Goal: Transaction & Acquisition: Purchase product/service

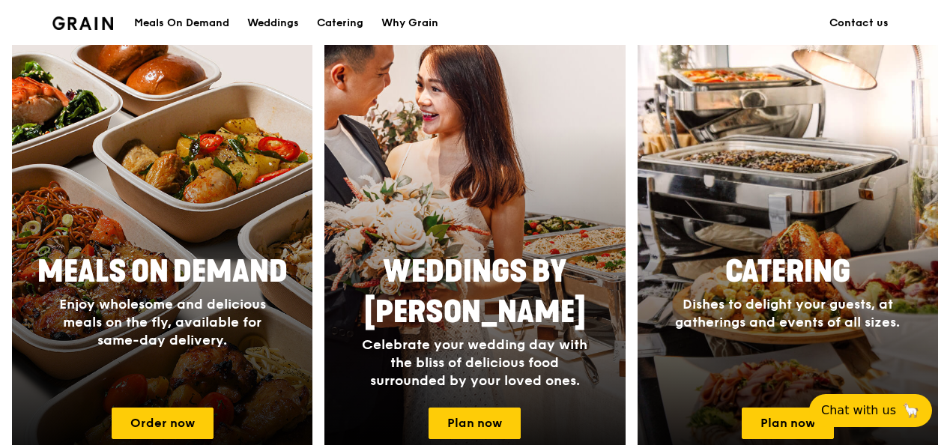
scroll to position [675, 0]
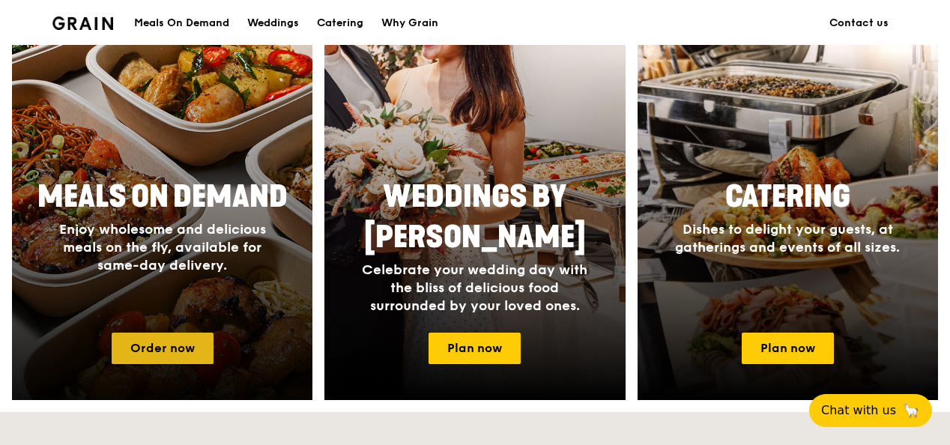
click at [160, 356] on link "Order now" at bounding box center [163, 348] width 102 height 31
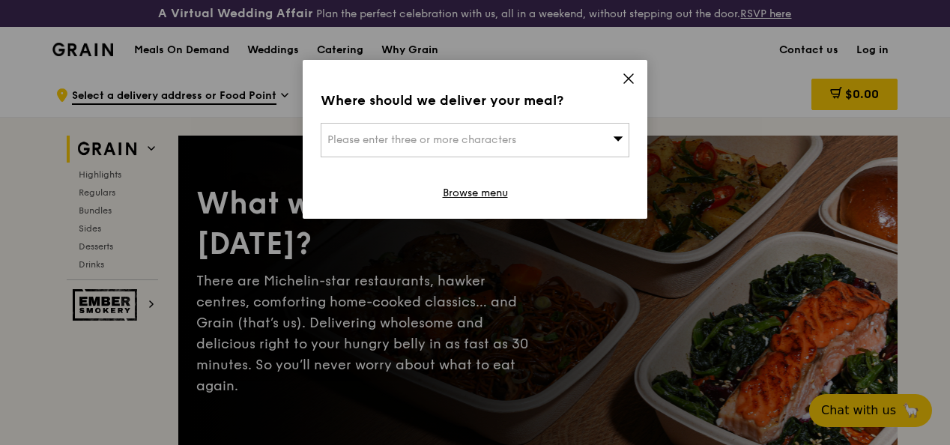
click at [599, 129] on div "Please enter three or more characters" at bounding box center [475, 140] width 309 height 34
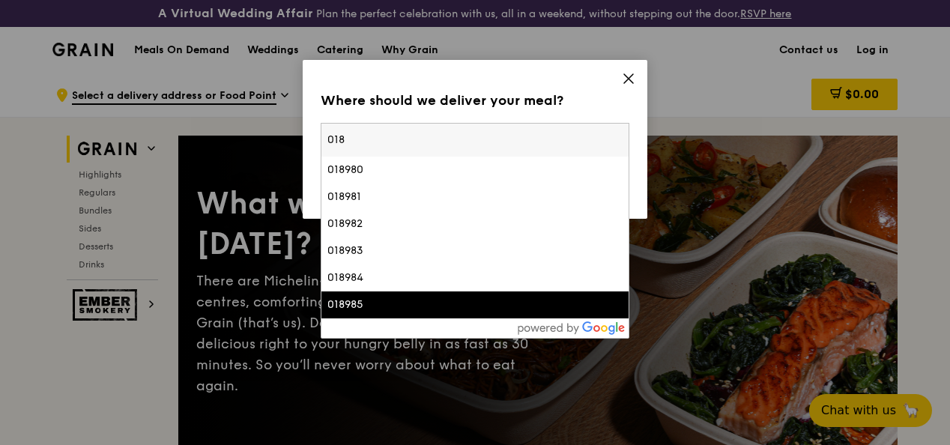
type input "018"
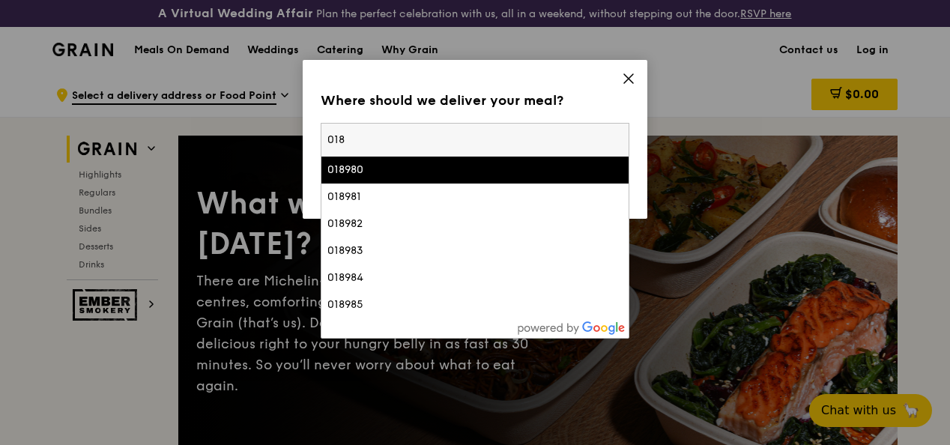
drag, startPoint x: 388, startPoint y: 141, endPoint x: 106, endPoint y: 99, distance: 284.9
click at [136, 103] on div "Where should we deliver your meal? Please enter three or more characters 018 01…" at bounding box center [475, 222] width 950 height 445
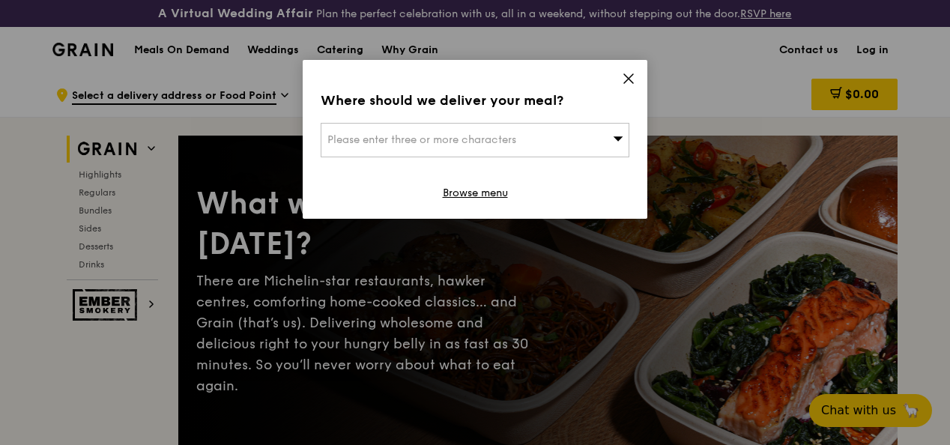
click at [358, 136] on span "Please enter three or more characters" at bounding box center [422, 139] width 189 height 13
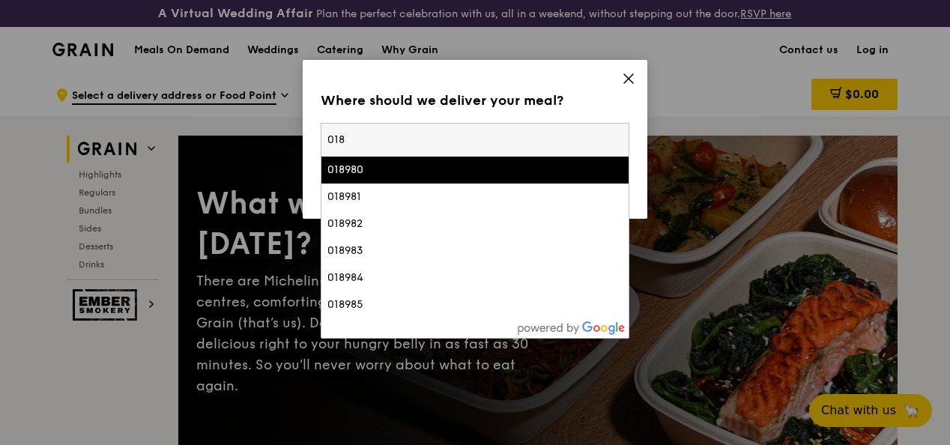
drag, startPoint x: 358, startPoint y: 136, endPoint x: 263, endPoint y: 131, distance: 95.3
click at [263, 131] on div "Where should we deliver your meal? Please enter three or more characters 018 01…" at bounding box center [475, 222] width 950 height 445
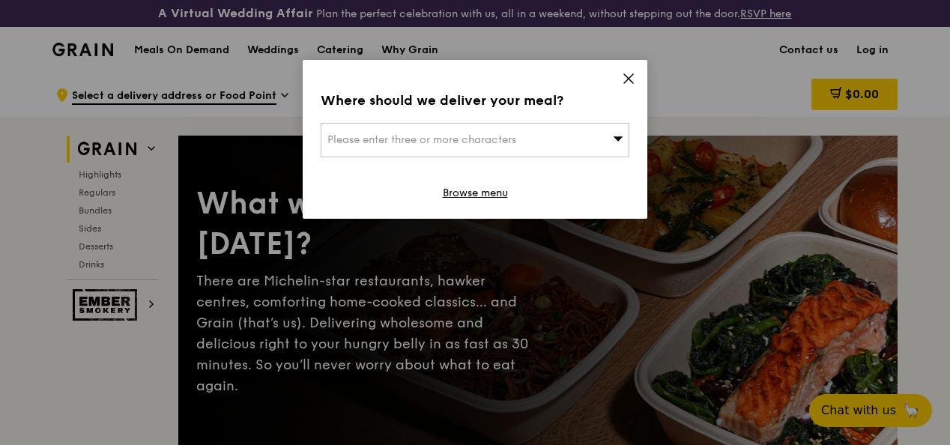
click at [361, 132] on div "Please enter three or more characters" at bounding box center [475, 140] width 309 height 34
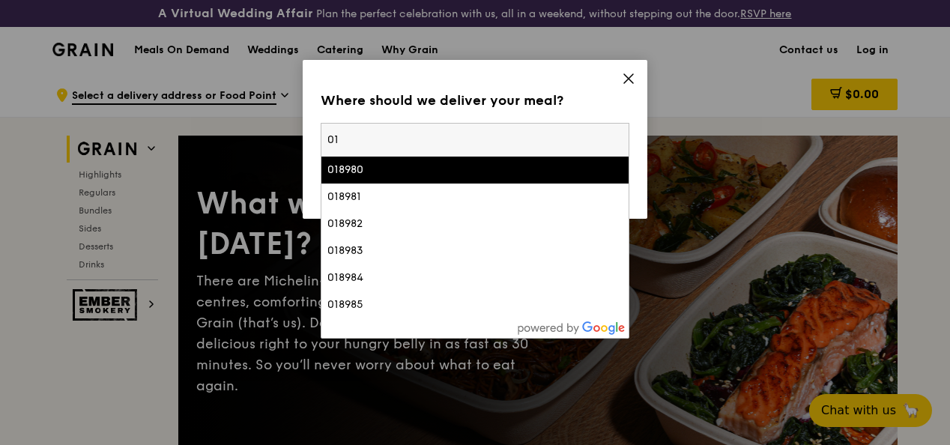
type input "0"
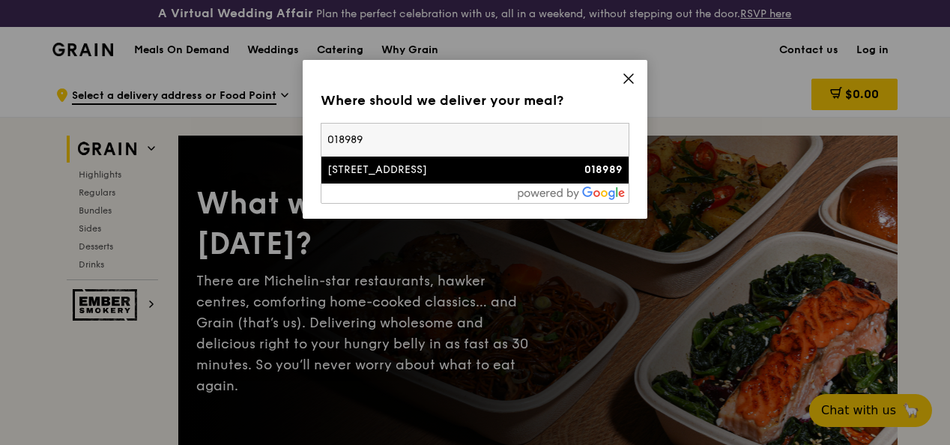
type input "018989"
drag, startPoint x: 379, startPoint y: 166, endPoint x: 721, endPoint y: 210, distance: 344.5
click at [381, 166] on div "1 Marina Boulevard" at bounding box center [439, 170] width 222 height 15
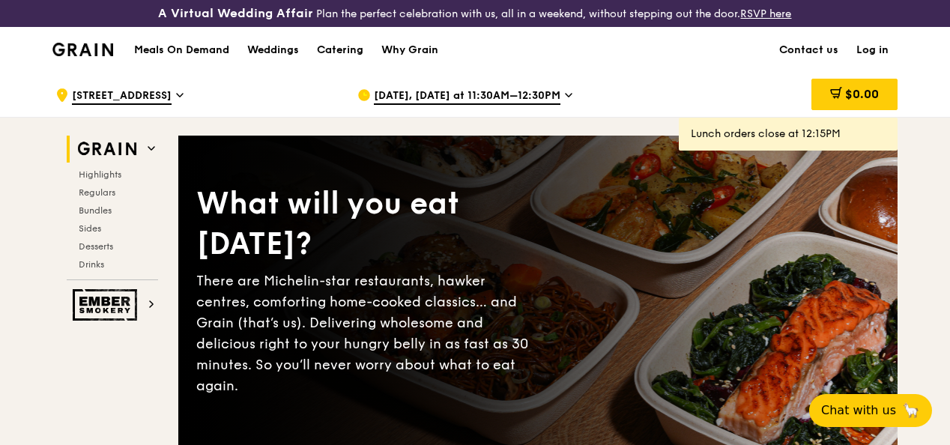
click at [565, 102] on icon at bounding box center [568, 94] width 7 height 13
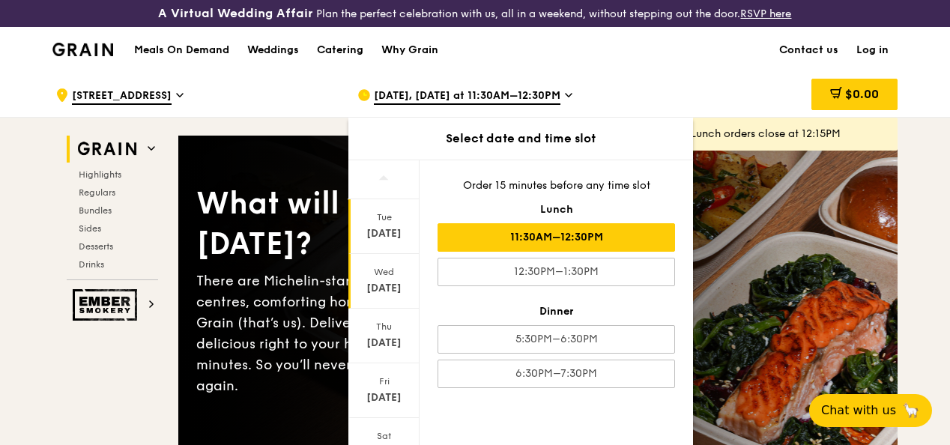
click at [380, 278] on div "Wed" at bounding box center [384, 272] width 67 height 12
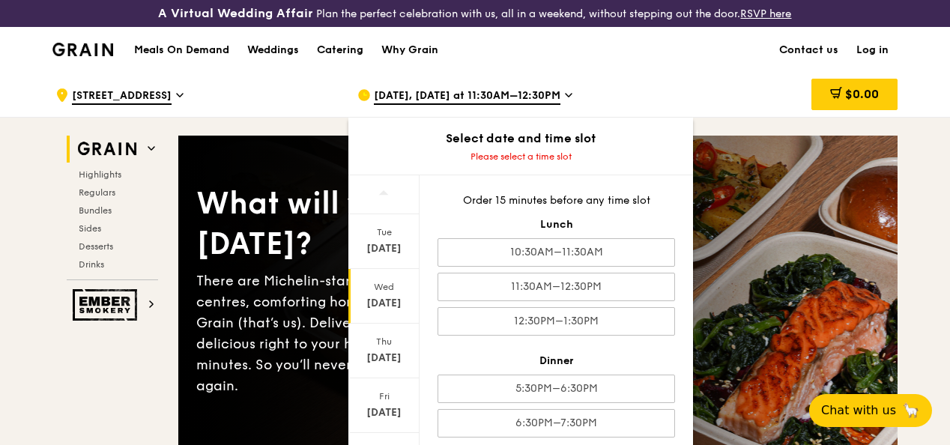
click at [390, 308] on div "[DATE]" at bounding box center [384, 303] width 67 height 15
click at [373, 348] on div "Thu" at bounding box center [384, 342] width 67 height 12
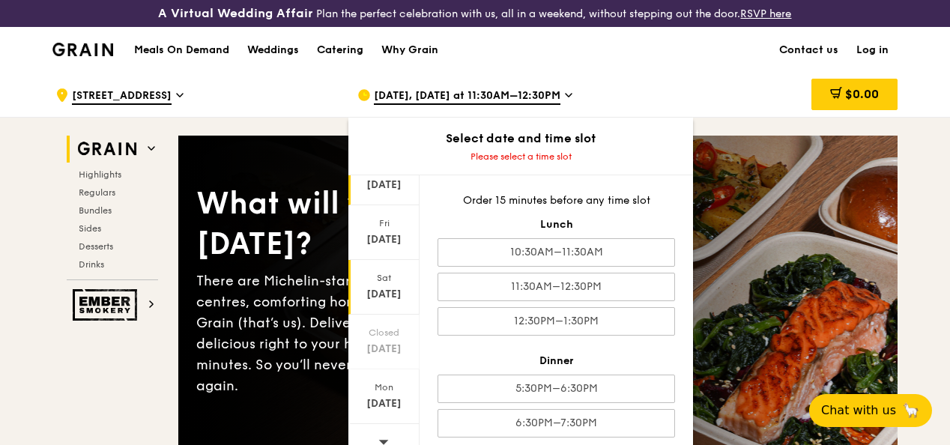
click at [392, 297] on div "Sat Sep 27" at bounding box center [384, 287] width 71 height 55
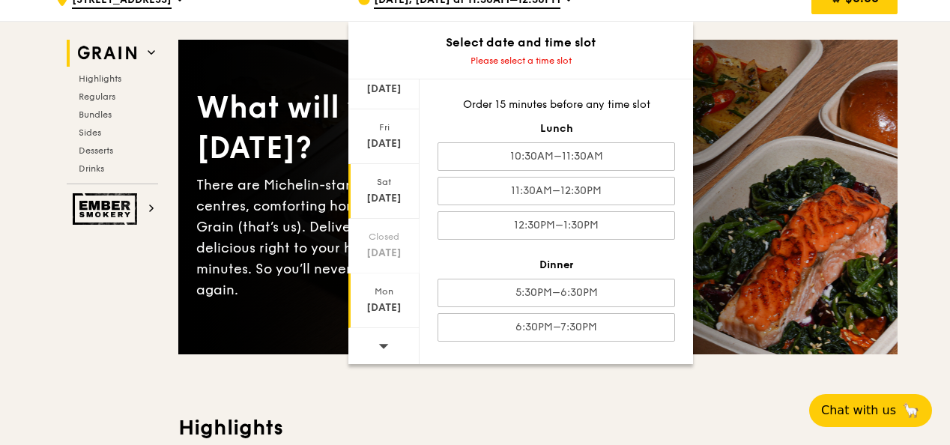
scroll to position [225, 0]
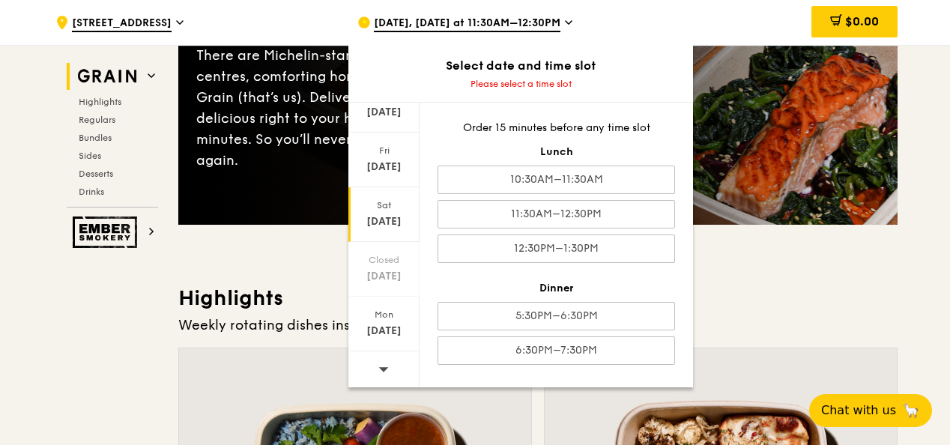
click at [382, 367] on icon at bounding box center [384, 369] width 10 height 4
click at [385, 373] on span at bounding box center [384, 369] width 10 height 35
click at [385, 367] on icon at bounding box center [384, 369] width 10 height 4
click at [384, 315] on div "Mon" at bounding box center [384, 315] width 67 height 12
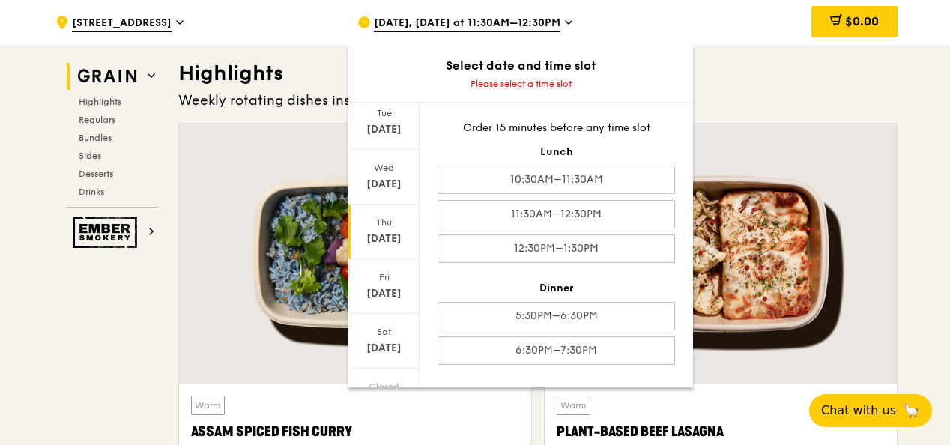
scroll to position [23, 0]
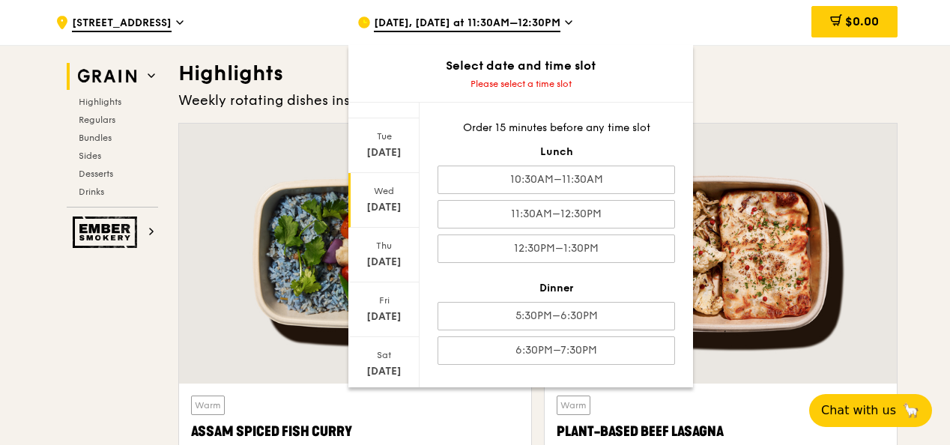
click at [388, 200] on div "[DATE]" at bounding box center [384, 207] width 67 height 15
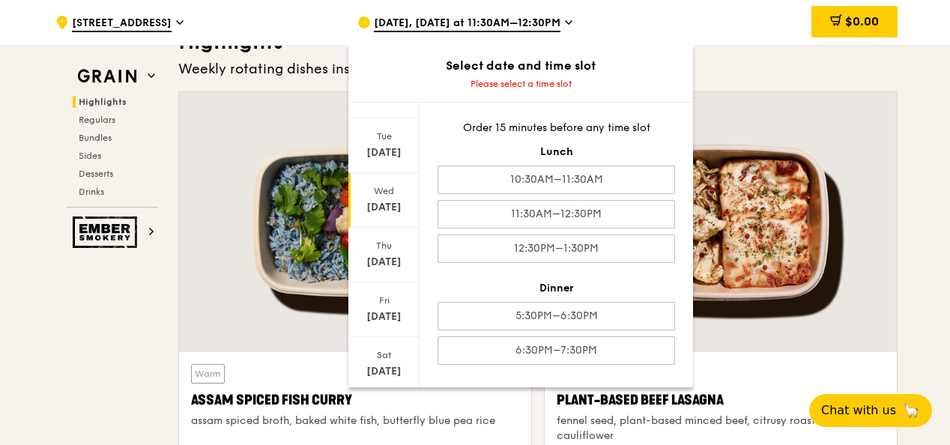
scroll to position [450, 0]
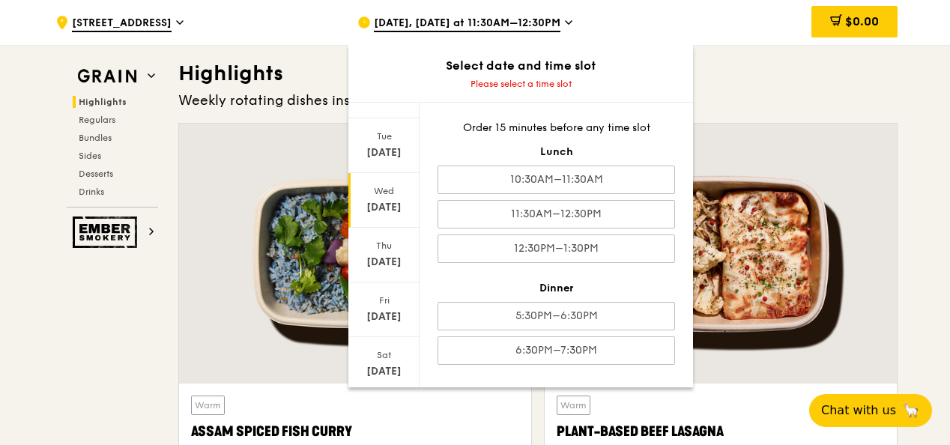
click at [379, 196] on div "Wed Oct 1" at bounding box center [384, 200] width 71 height 55
click at [565, 27] on icon at bounding box center [568, 22] width 7 height 13
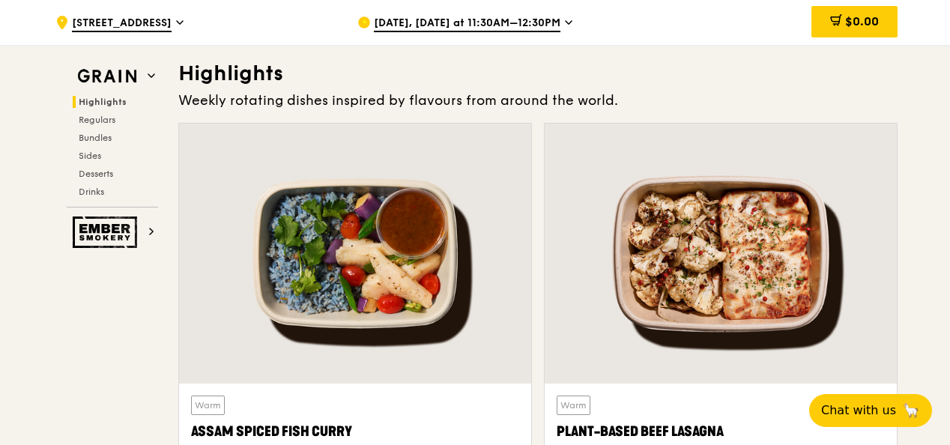
click at [559, 22] on div "Sep 23, Today at 11:30AM–12:30PM" at bounding box center [497, 22] width 278 height 45
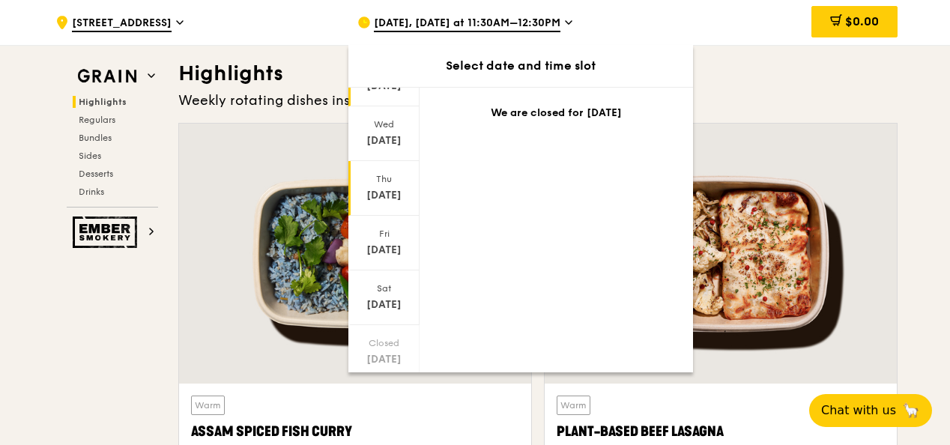
scroll to position [150, 0]
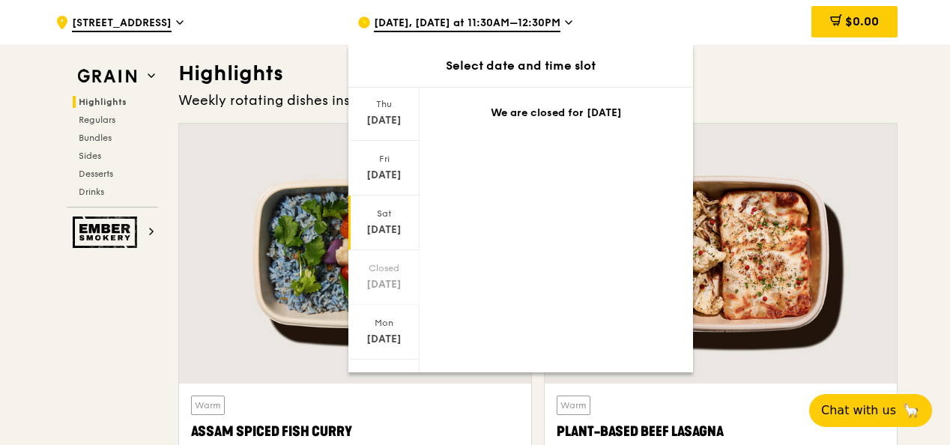
click at [387, 227] on div "[DATE]" at bounding box center [384, 230] width 67 height 15
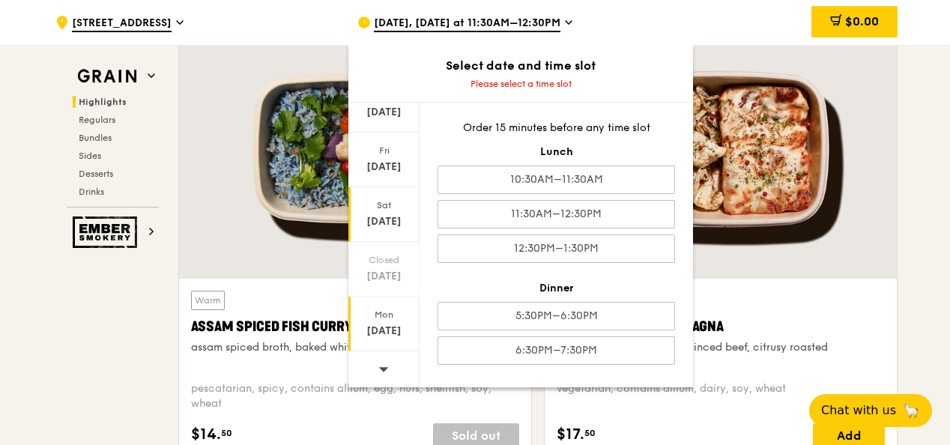
scroll to position [600, 0]
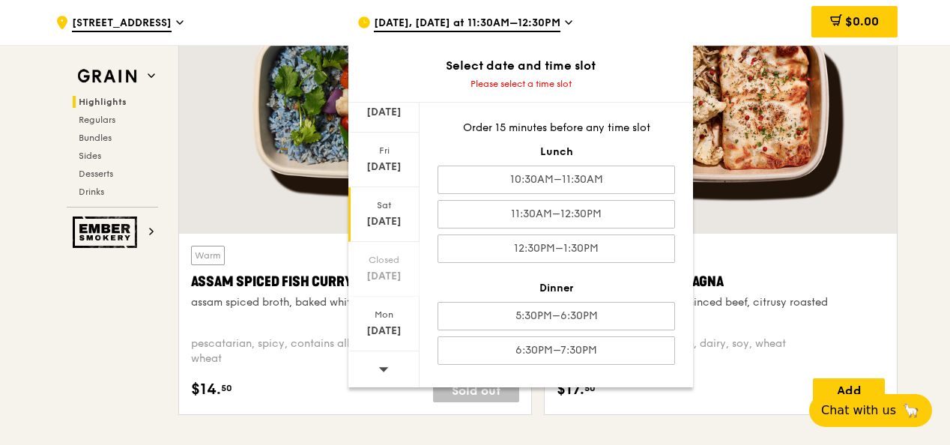
click at [384, 364] on icon at bounding box center [384, 369] width 10 height 11
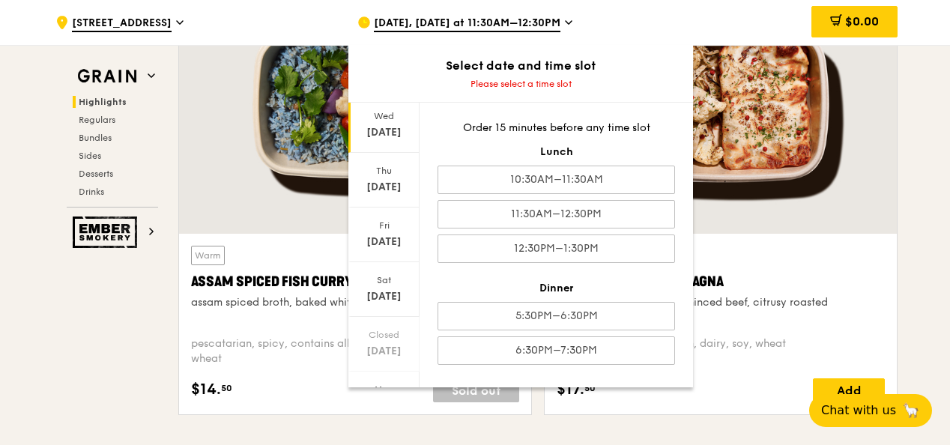
click at [394, 130] on div "[DATE]" at bounding box center [384, 132] width 67 height 15
click at [187, 273] on div "Warm Assam Spiced Fish Curry assam spiced broth, baked white fish, butterfly bl…" at bounding box center [355, 324] width 352 height 181
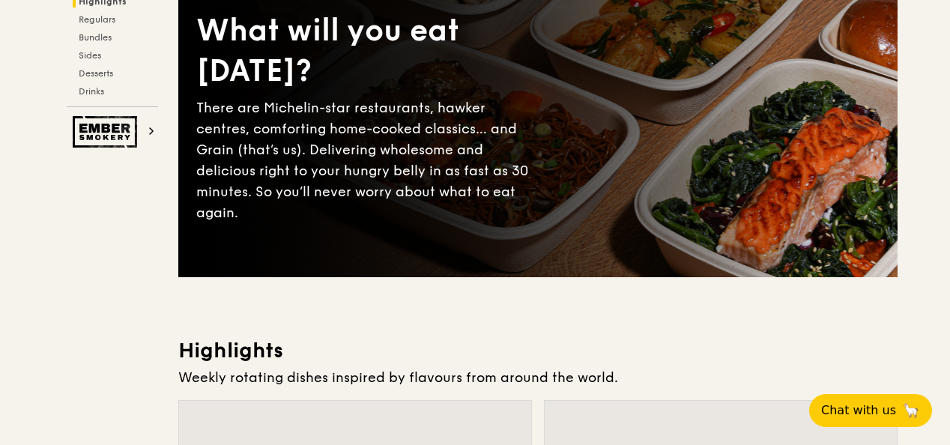
scroll to position [75, 0]
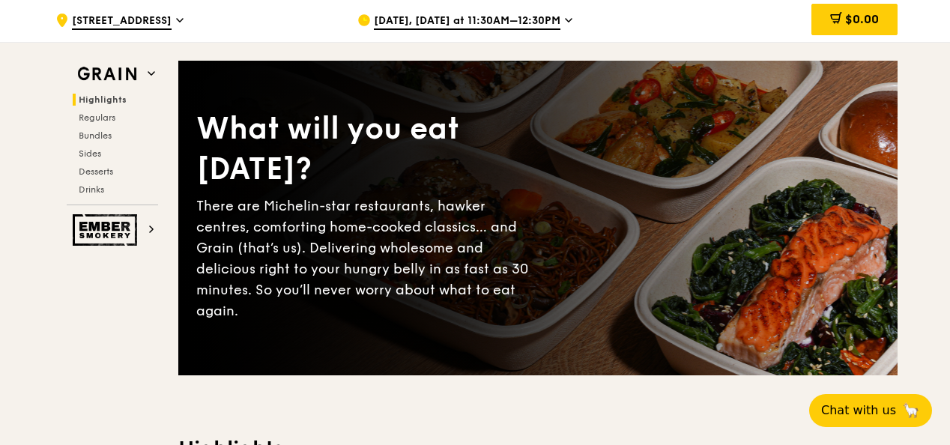
click at [420, 24] on div "Sep 23, Today at 11:30AM–12:30PM" at bounding box center [497, 20] width 278 height 45
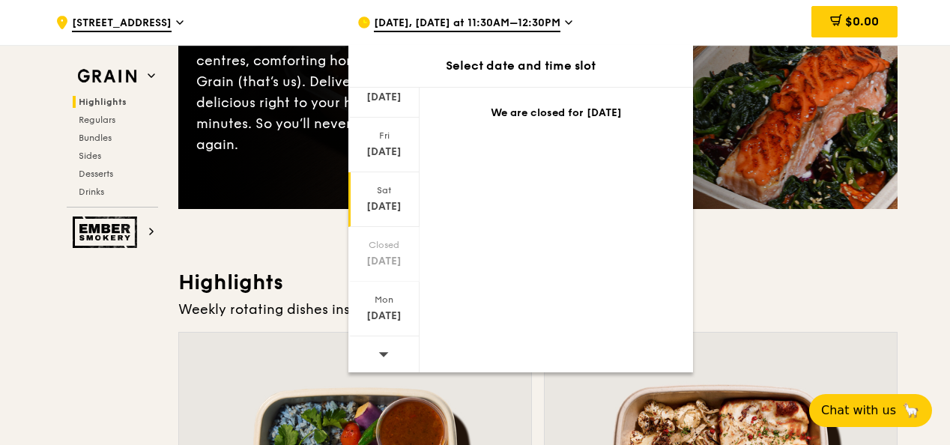
scroll to position [300, 0]
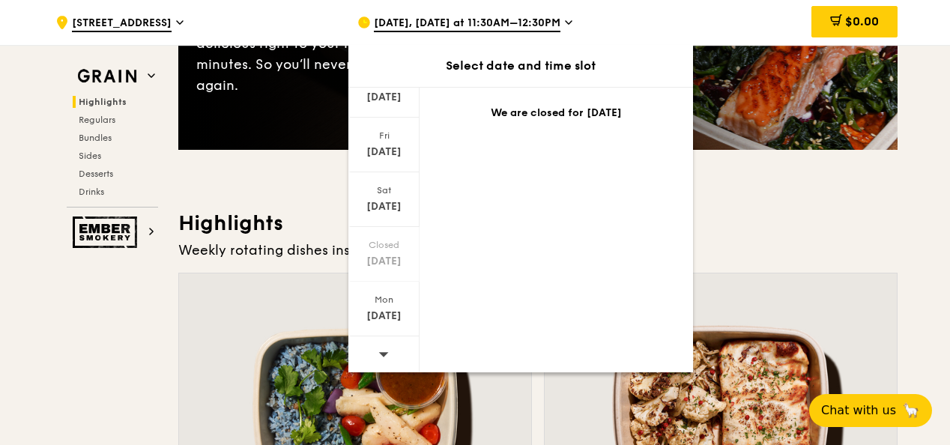
click at [382, 349] on icon at bounding box center [384, 354] width 10 height 11
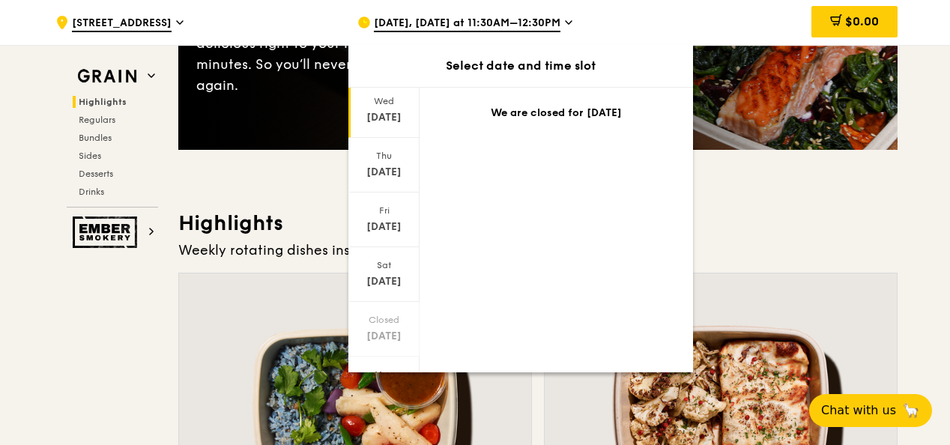
click at [385, 118] on div "[DATE]" at bounding box center [384, 117] width 67 height 15
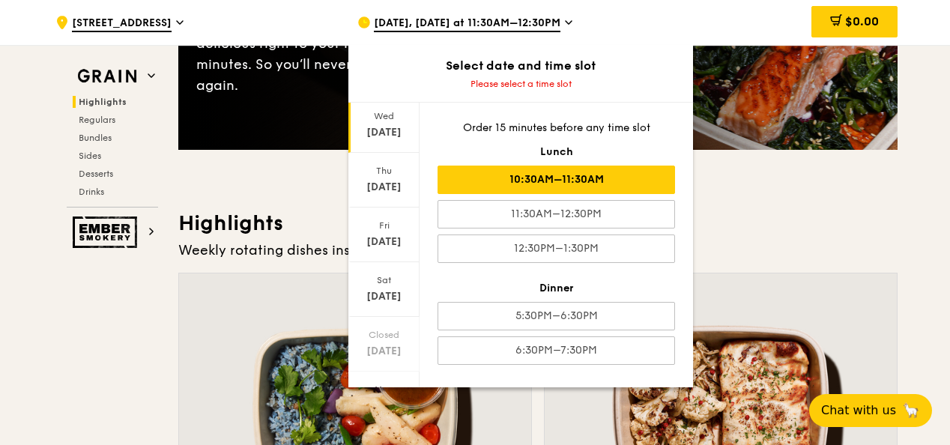
click at [572, 179] on div "10:30AM–11:30AM" at bounding box center [557, 180] width 238 height 28
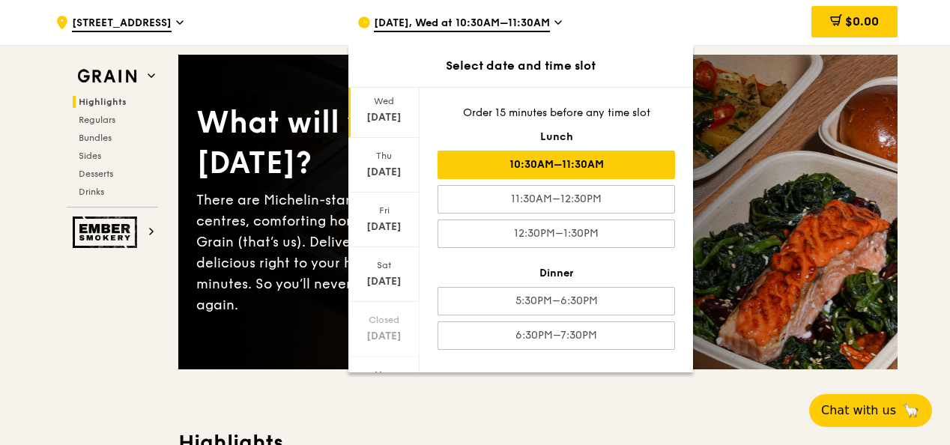
scroll to position [0, 0]
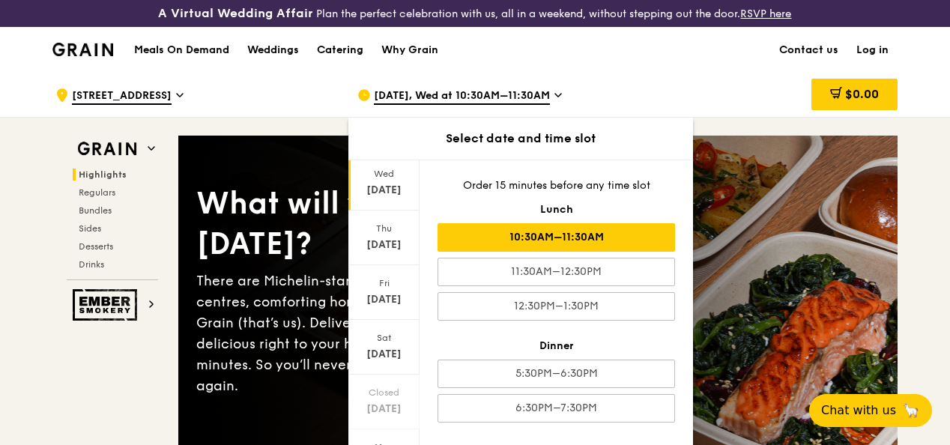
click at [584, 240] on div "10:30AM–11:30AM" at bounding box center [557, 237] width 238 height 28
click at [546, 105] on div "Oct 1, Wed at 10:30AM–11:30AM" at bounding box center [497, 95] width 278 height 45
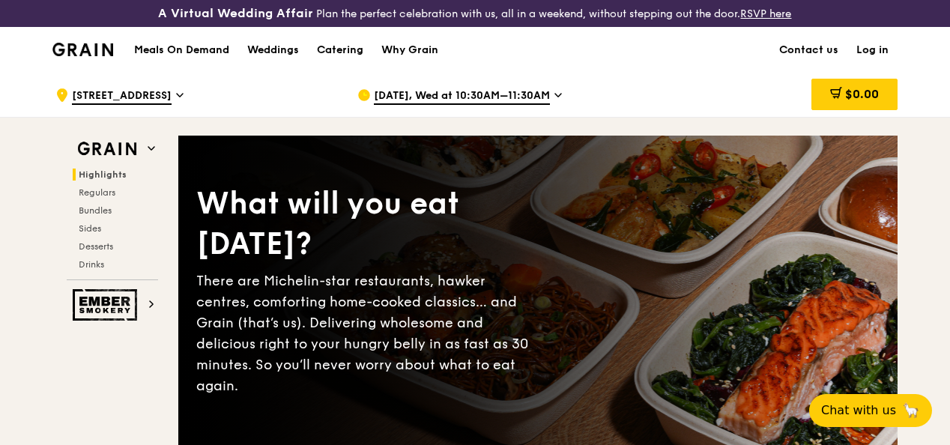
click at [546, 105] on div "Oct 1, Wed at 10:30AM–11:30AM" at bounding box center [497, 95] width 278 height 45
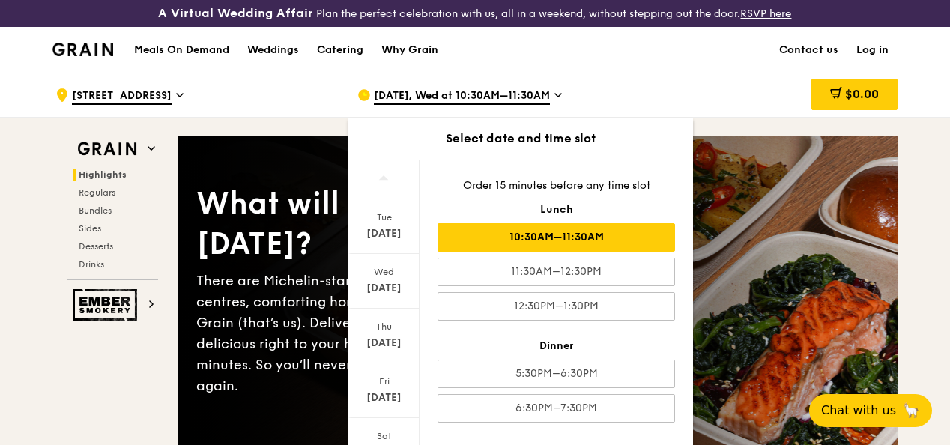
click at [546, 105] on div "Oct 1, Wed at 10:30AM–11:30AM" at bounding box center [497, 95] width 278 height 45
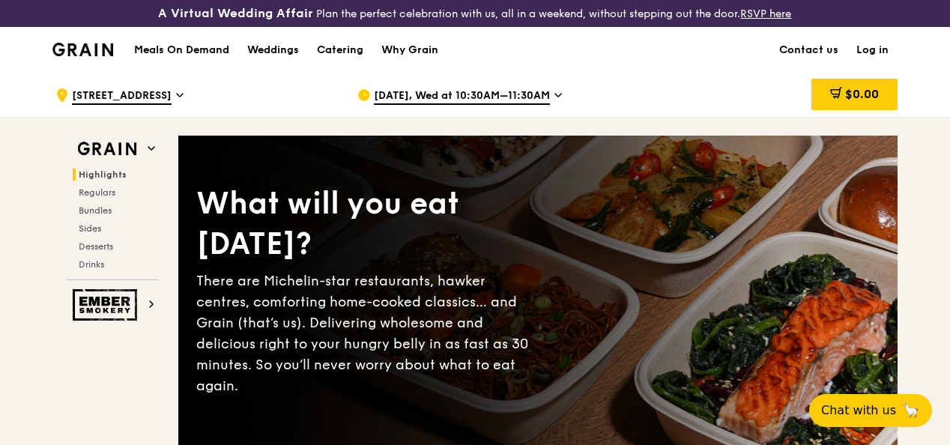
click at [546, 105] on div "Oct 1, Wed at 10:30AM–11:30AM" at bounding box center [497, 95] width 278 height 45
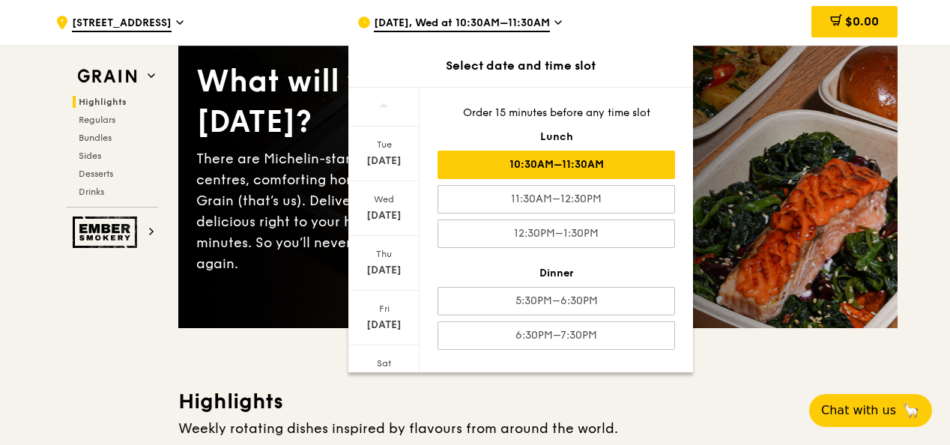
scroll to position [375, 0]
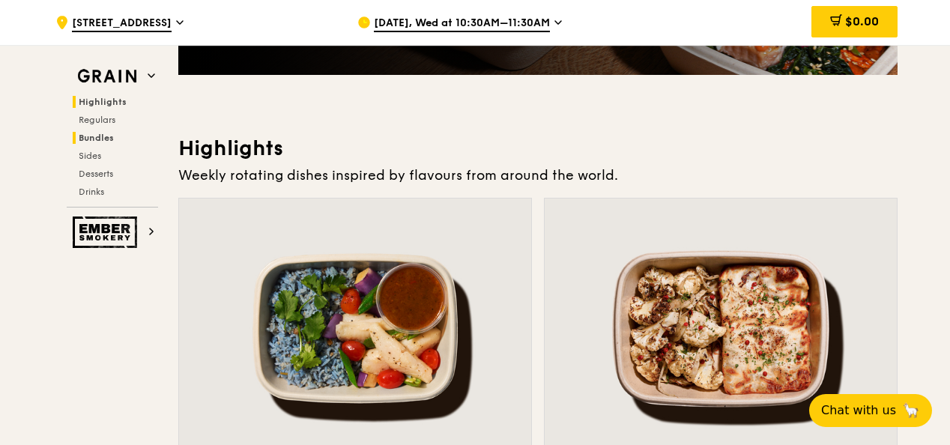
click at [105, 138] on span "Bundles" at bounding box center [96, 138] width 35 height 10
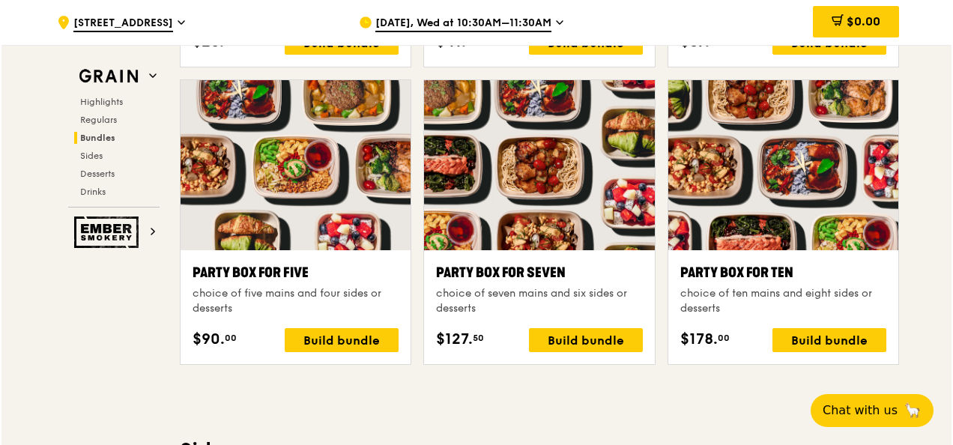
scroll to position [2509, 0]
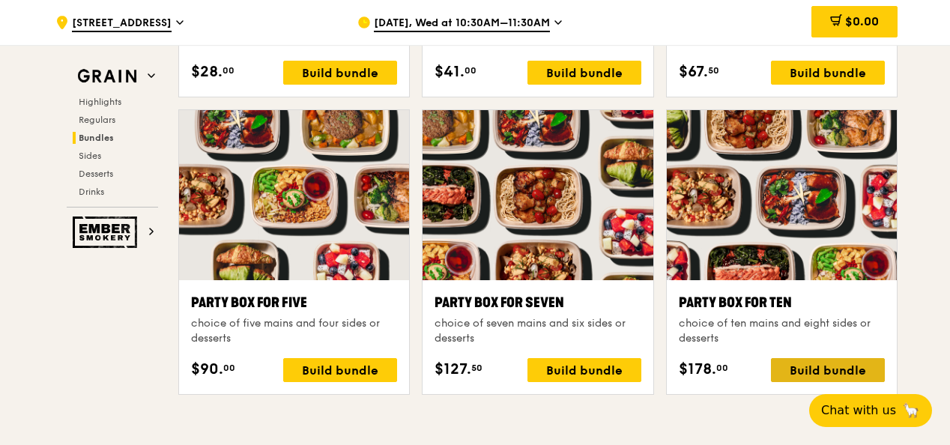
click at [809, 372] on div "Build bundle" at bounding box center [828, 370] width 114 height 24
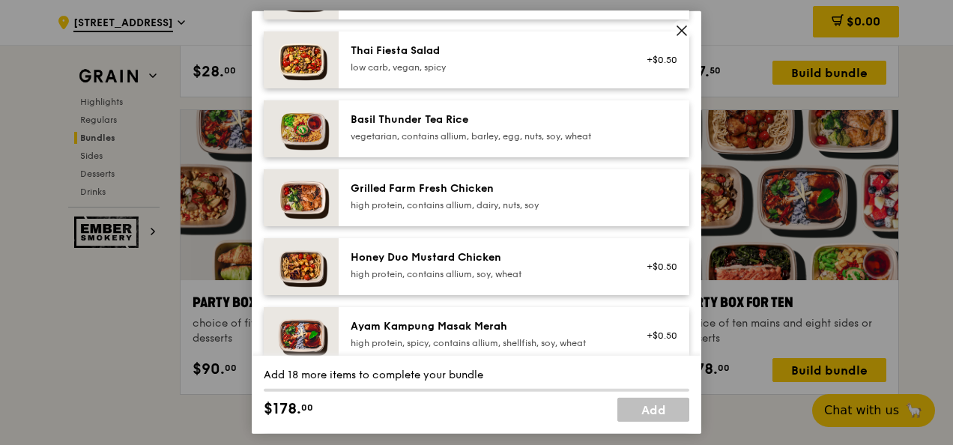
scroll to position [300, 0]
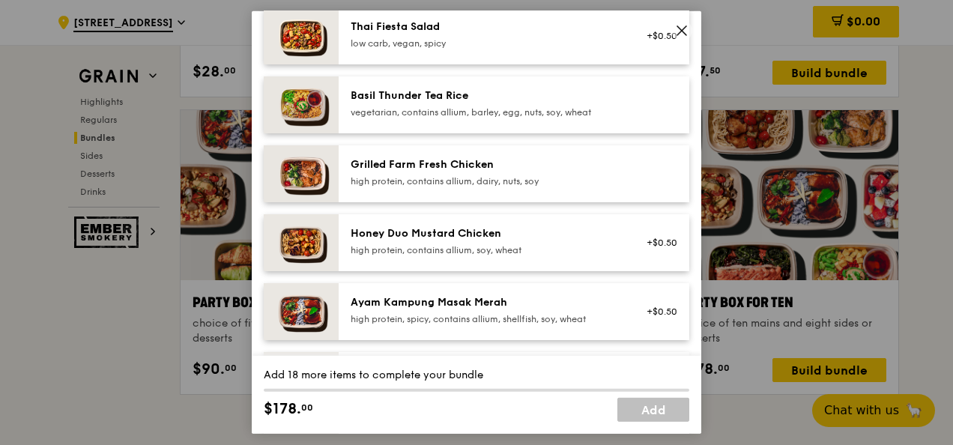
click at [492, 171] on div "Grilled Farm Fresh Chicken" at bounding box center [485, 164] width 269 height 15
click at [458, 106] on div "vegetarian, contains allium, barley, egg, nuts, soy, wheat" at bounding box center [485, 112] width 269 height 12
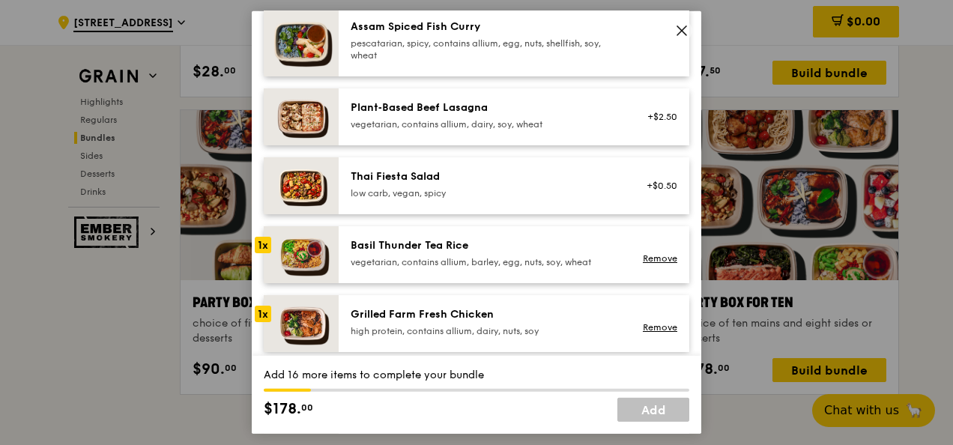
click at [451, 111] on div "Plant‑Based Beef Lasagna" at bounding box center [485, 107] width 269 height 15
click at [466, 58] on div "pescatarian, spicy, contains allium, egg, nuts, shellfish, soy, wheat" at bounding box center [485, 49] width 269 height 24
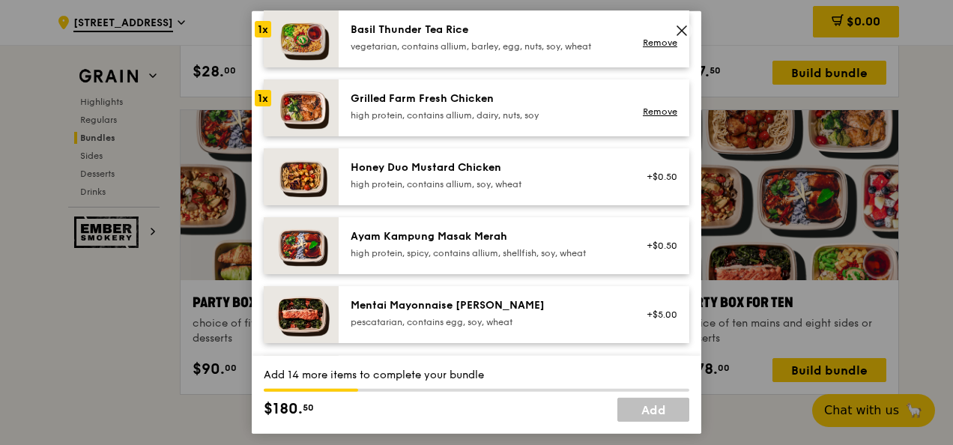
scroll to position [450, 0]
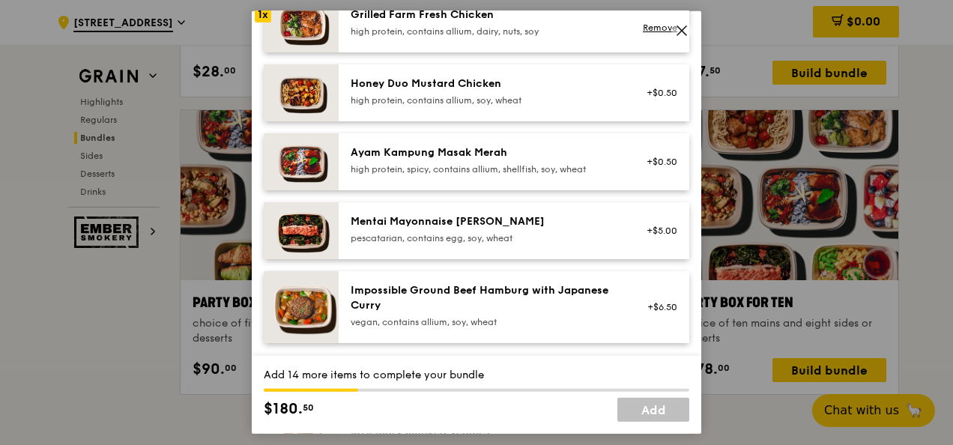
click at [466, 226] on div "Mentai Mayonnaise [PERSON_NAME]" at bounding box center [485, 221] width 269 height 15
click at [455, 214] on div "Mentai Mayonnaise [PERSON_NAME]" at bounding box center [485, 221] width 269 height 15
click at [658, 239] on link "Remove" at bounding box center [660, 238] width 34 height 10
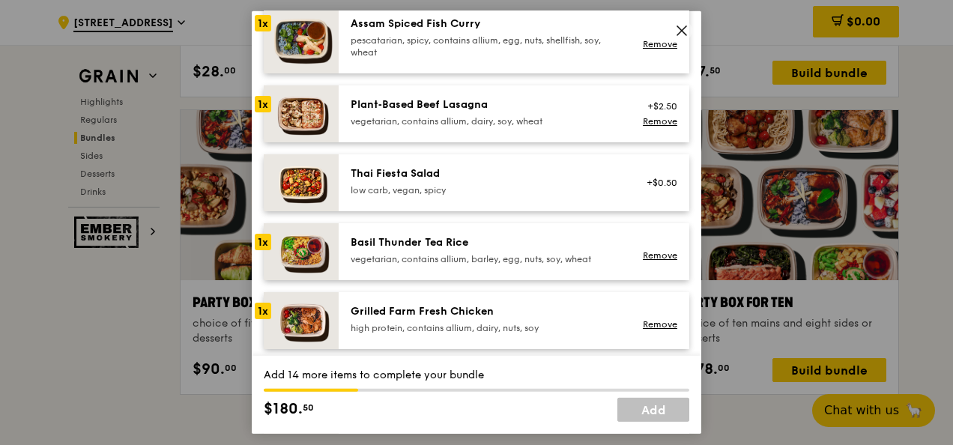
scroll to position [150, 0]
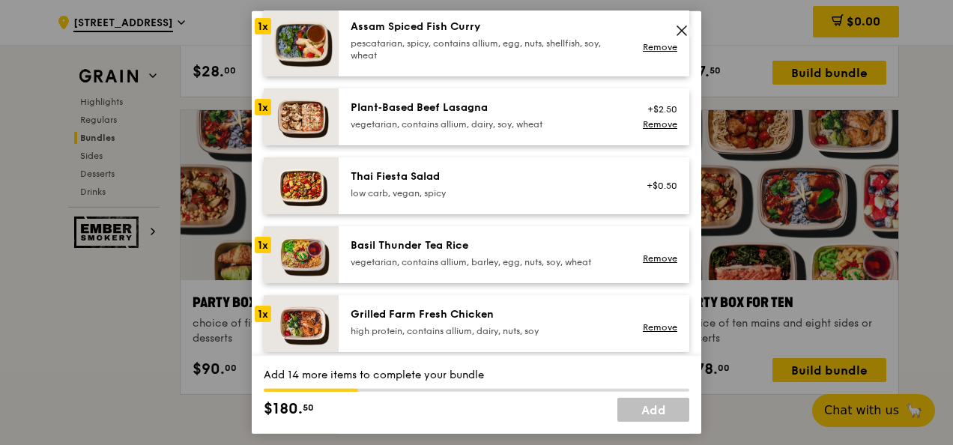
click at [465, 241] on div "Basil Thunder Tea Rice" at bounding box center [485, 245] width 269 height 15
click at [431, 295] on div "Grilled Farm Fresh Chicken high protein, contains allium, dairy, nuts, soy Remo…" at bounding box center [514, 323] width 351 height 57
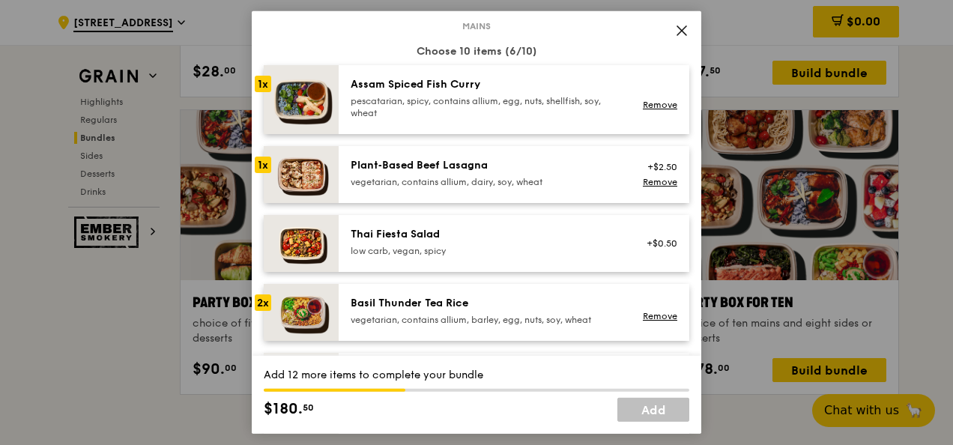
scroll to position [0, 0]
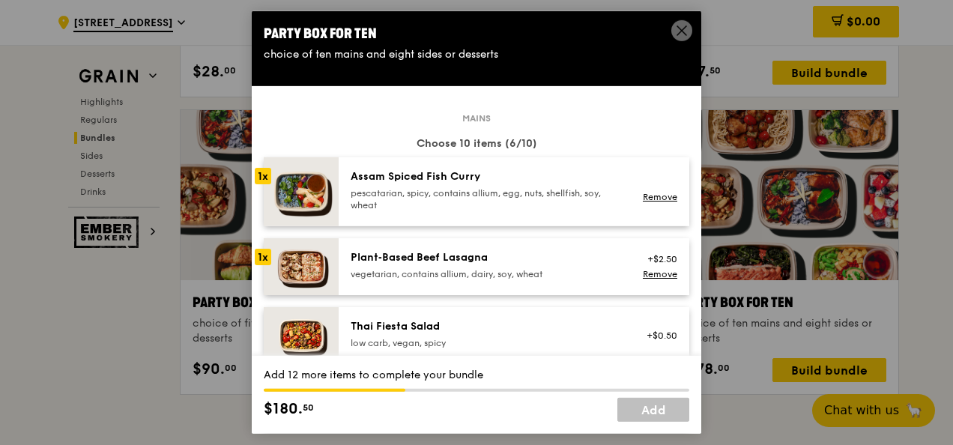
click at [481, 189] on div "pescatarian, spicy, contains allium, egg, nuts, shellfish, soy, wheat" at bounding box center [485, 199] width 269 height 24
click at [442, 264] on div "Plant‑Based Beef Lasagna" at bounding box center [485, 257] width 269 height 15
click at [476, 184] on div "Assam Spiced Fish Curry pescatarian, spicy, contains allium, egg, nuts, shellfi…" at bounding box center [485, 190] width 269 height 42
click at [443, 259] on div "Plant‑Based Beef Lasagna" at bounding box center [485, 257] width 269 height 15
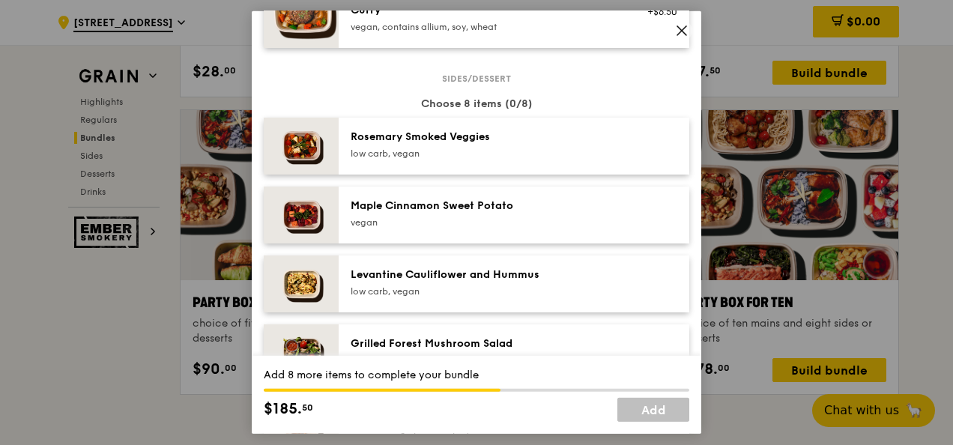
scroll to position [750, 0]
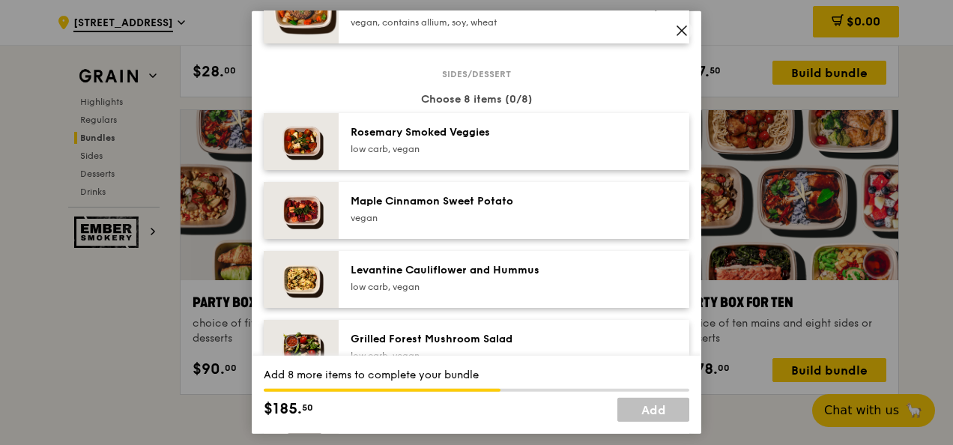
click at [448, 207] on div "Maple Cinnamon Sweet Potato" at bounding box center [485, 201] width 269 height 15
click at [449, 282] on div "low carb, vegan" at bounding box center [485, 287] width 269 height 12
click at [444, 133] on div "Rosemary Smoked Veggies" at bounding box center [485, 132] width 269 height 15
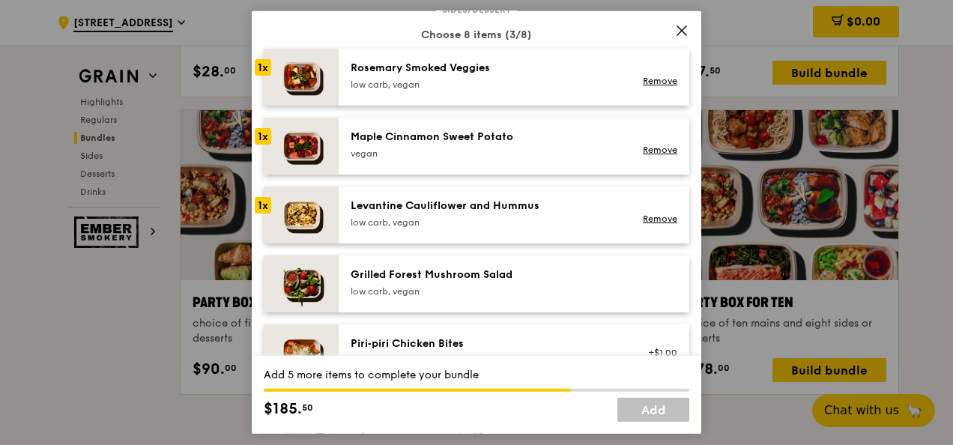
scroll to position [899, 0]
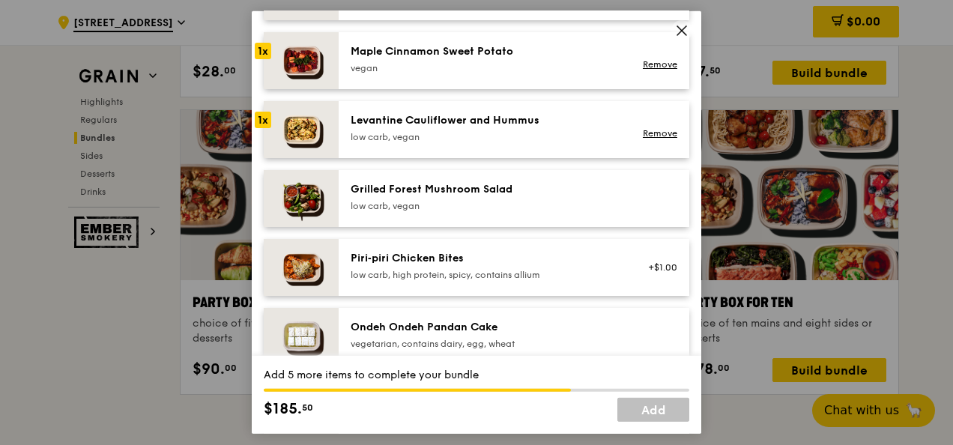
click at [447, 202] on div "low carb, vegan" at bounding box center [485, 206] width 269 height 12
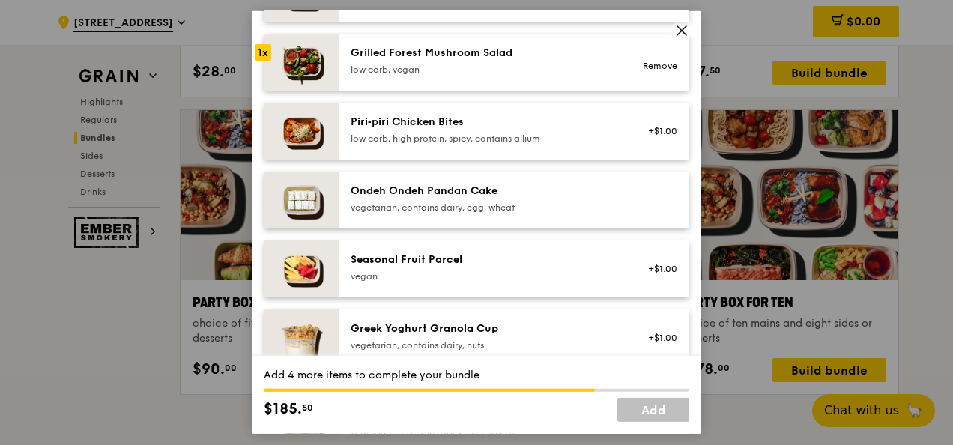
scroll to position [1049, 0]
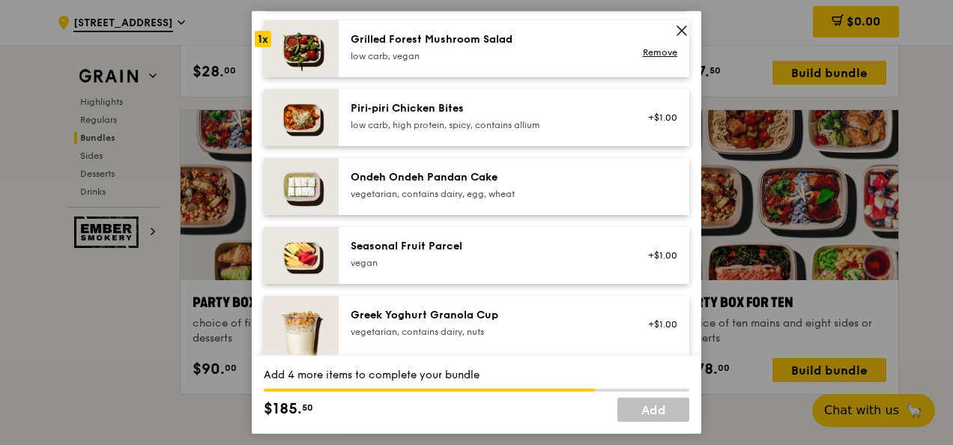
click at [472, 185] on div "Ondeh Ondeh Pandan Cake vegetarian, contains dairy, egg, wheat" at bounding box center [485, 185] width 269 height 30
click at [480, 190] on div "vegetarian, contains dairy, egg, wheat" at bounding box center [485, 194] width 269 height 12
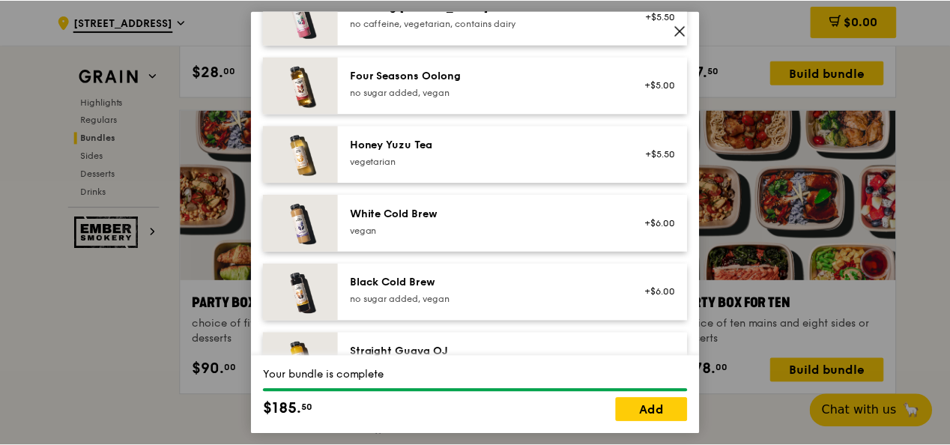
scroll to position [1892, 0]
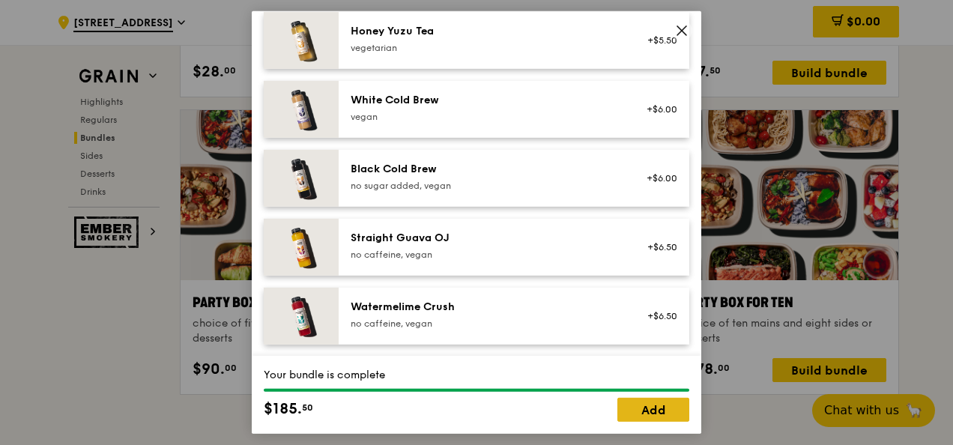
click at [661, 408] on link "Add" at bounding box center [654, 410] width 72 height 24
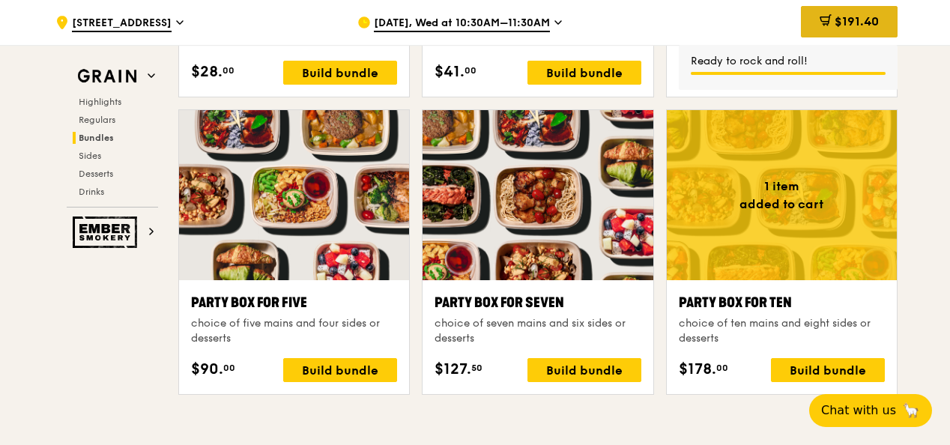
click at [853, 19] on span "$191.40" at bounding box center [857, 21] width 44 height 14
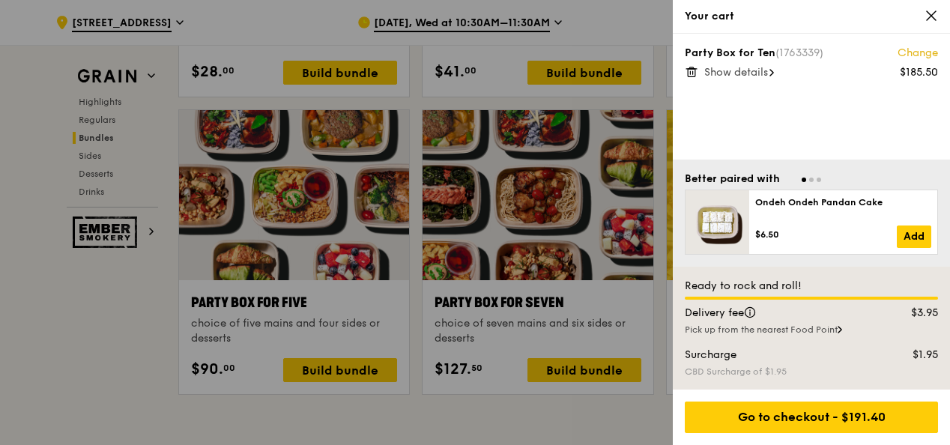
scroll to position [2584, 0]
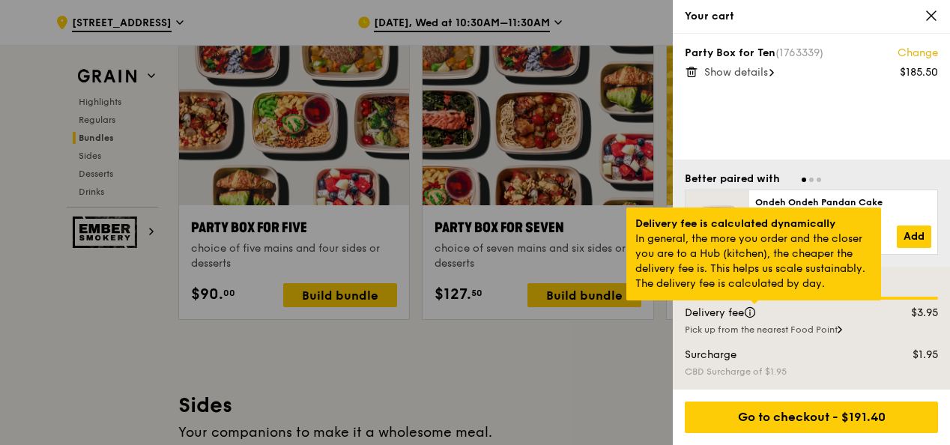
click at [752, 304] on div at bounding box center [754, 303] width 7 height 4
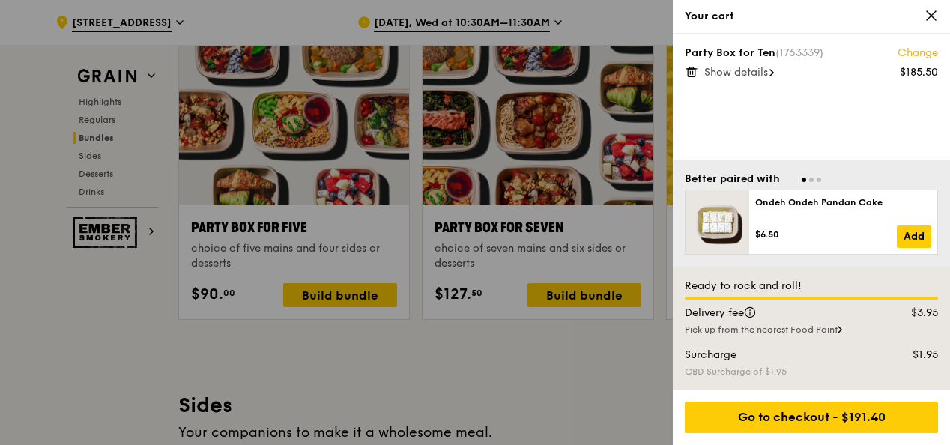
click at [484, 365] on div at bounding box center [475, 222] width 950 height 445
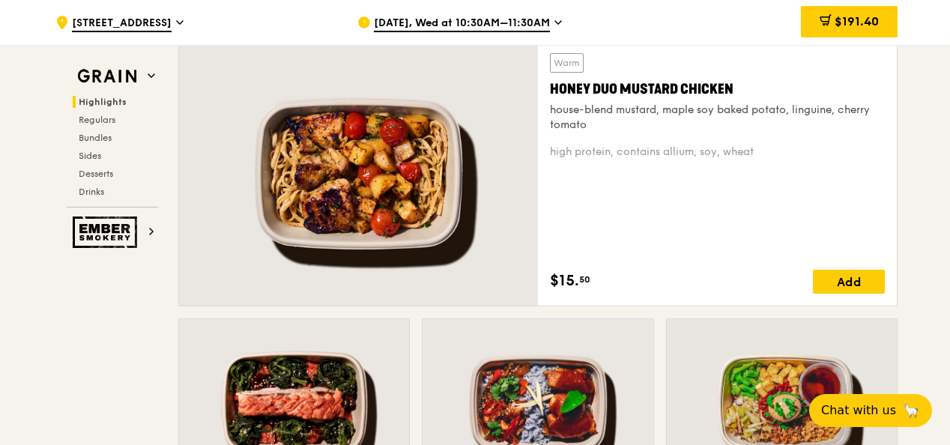
scroll to position [935, 0]
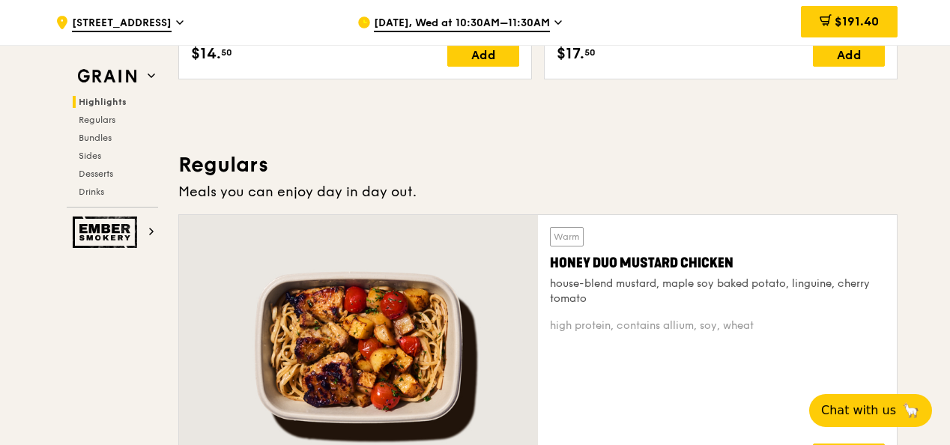
click at [169, 8] on div ".cls-1 { fill: none; stroke: #fff; stroke-linecap: round; stroke-linejoin: roun…" at bounding box center [194, 22] width 278 height 45
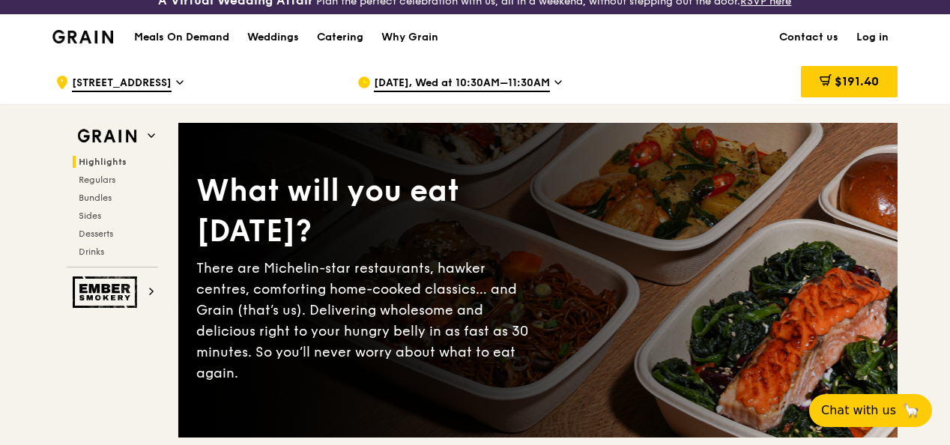
scroll to position [0, 0]
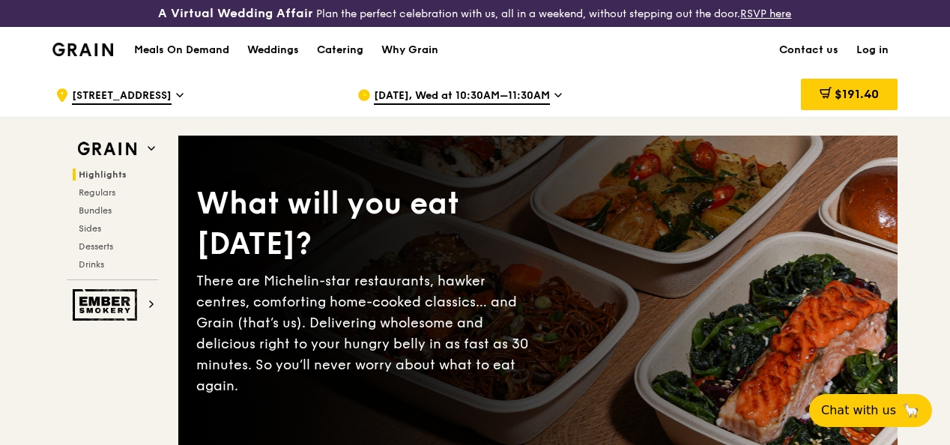
click at [151, 105] on span "1 Marina Boulevard" at bounding box center [122, 96] width 100 height 16
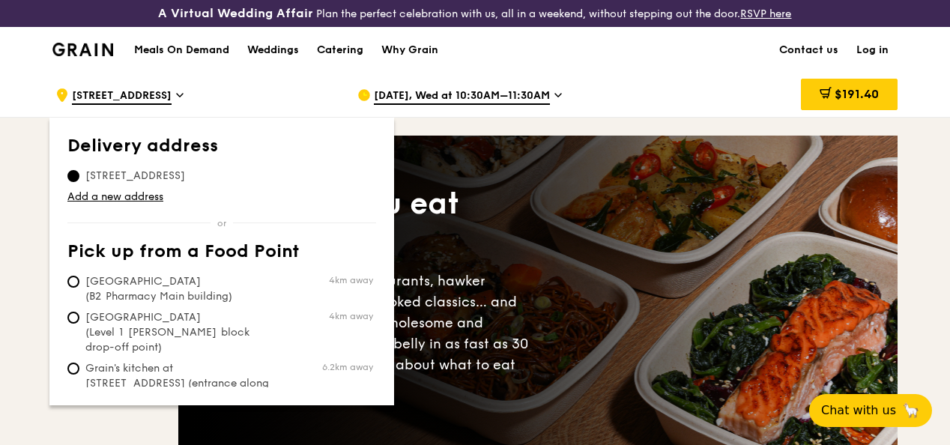
click at [183, 302] on span "[GEOGRAPHIC_DATA] (B2 Pharmacy Main building)" at bounding box center [178, 289] width 223 height 30
click at [79, 288] on input "Tan Tock Seng Hospital (B2 Pharmacy Main building) 4km away" at bounding box center [73, 282] width 12 height 12
radio input "true"
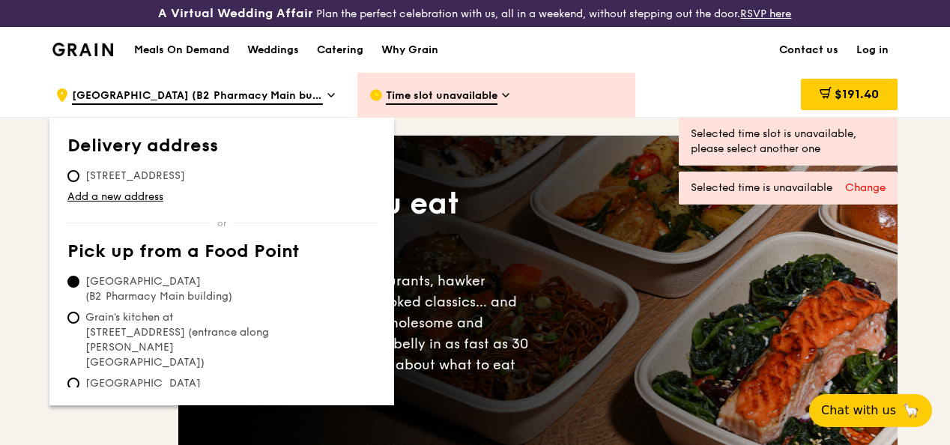
click at [483, 105] on span "Time slot unavailable" at bounding box center [442, 96] width 112 height 16
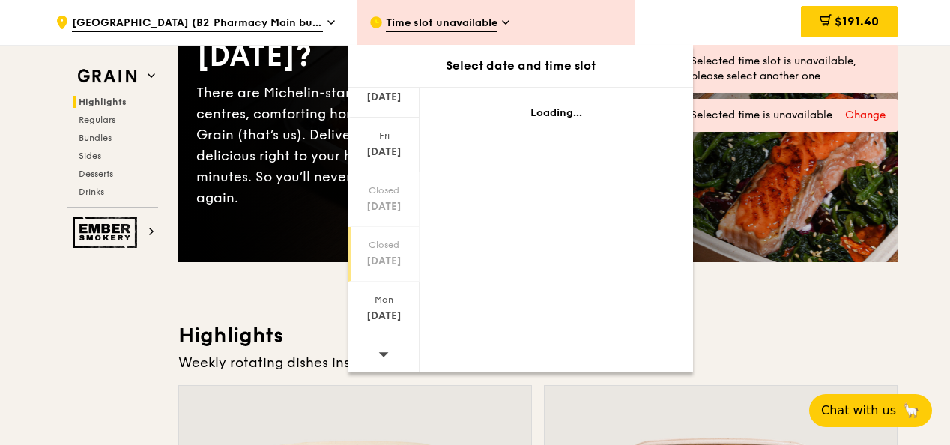
scroll to position [300, 0]
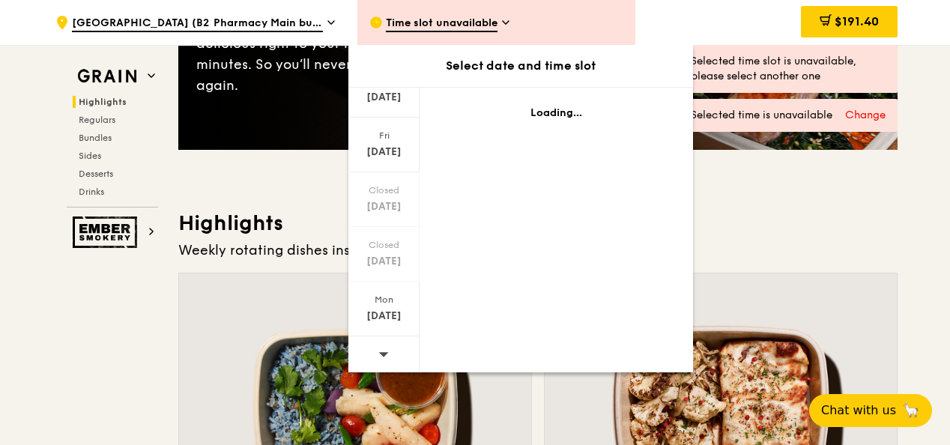
click at [381, 354] on icon at bounding box center [384, 354] width 10 height 11
click at [382, 362] on span at bounding box center [384, 354] width 10 height 35
drag, startPoint x: 394, startPoint y: 126, endPoint x: 388, endPoint y: 167, distance: 41.7
click at [388, 167] on div "Fri Oct 3" at bounding box center [384, 145] width 71 height 55
drag, startPoint x: 388, startPoint y: 167, endPoint x: 391, endPoint y: 95, distance: 72.0
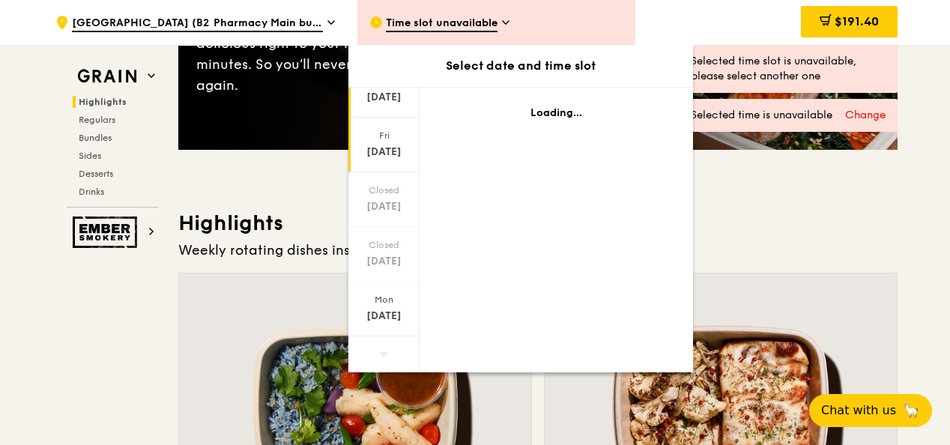
click at [391, 95] on div "[DATE]" at bounding box center [384, 97] width 67 height 15
click at [387, 97] on div "[DATE]" at bounding box center [384, 97] width 67 height 15
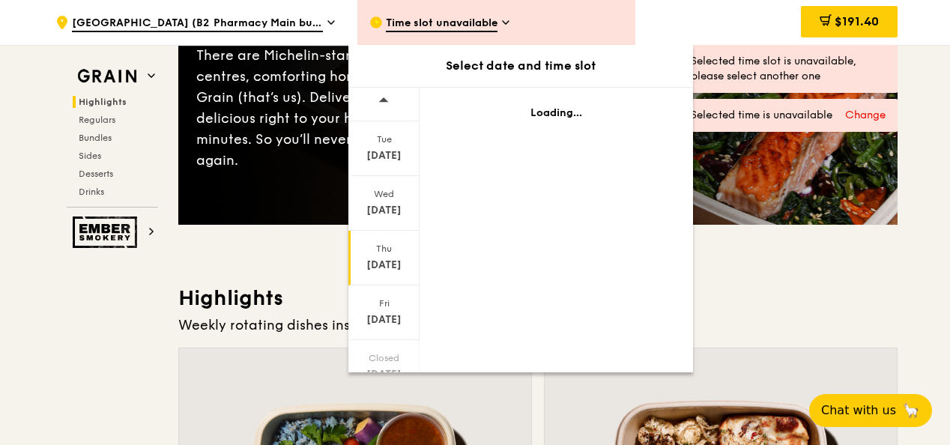
scroll to position [0, 0]
click at [378, 207] on div "Wed Oct 1" at bounding box center [384, 208] width 71 height 55
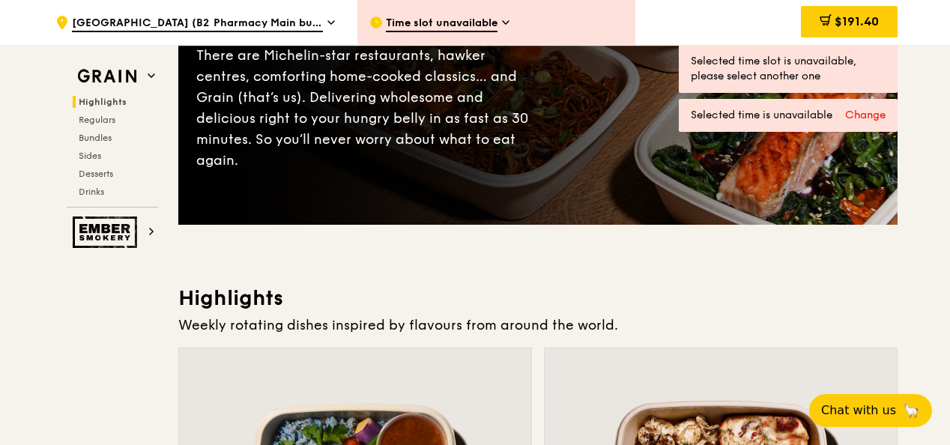
click at [209, 26] on span "[GEOGRAPHIC_DATA] (B2 Pharmacy Main building)" at bounding box center [197, 24] width 251 height 16
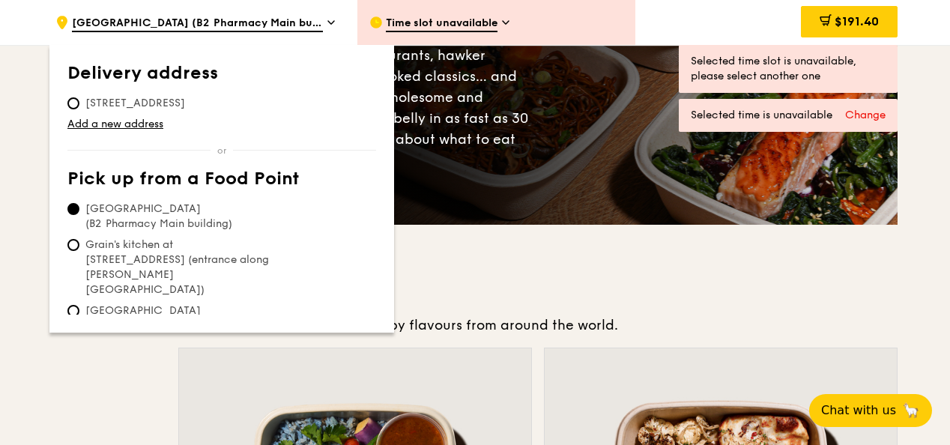
click at [252, 304] on span "[GEOGRAPHIC_DATA] (Level 1 [PERSON_NAME] block drop-off point)" at bounding box center [178, 326] width 223 height 45
click at [79, 305] on input "[GEOGRAPHIC_DATA] (Level 1 [PERSON_NAME] block drop-off point)" at bounding box center [73, 311] width 12 height 12
radio input "true"
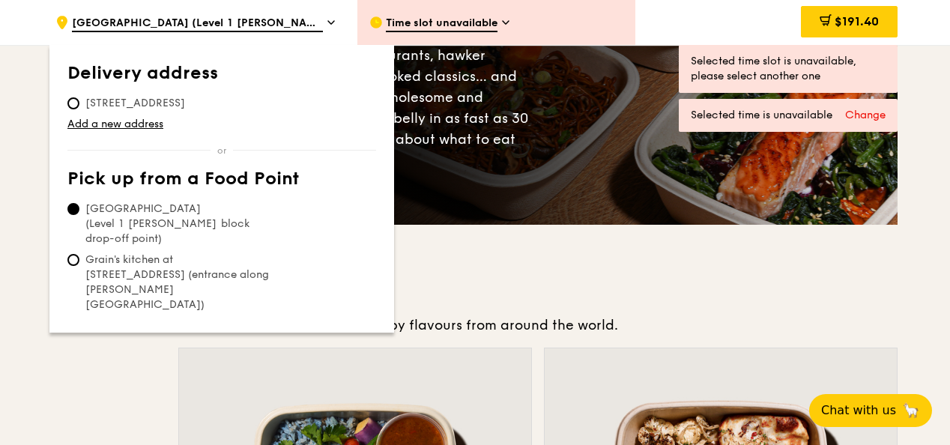
click at [433, 24] on span "Time slot unavailable" at bounding box center [442, 24] width 112 height 16
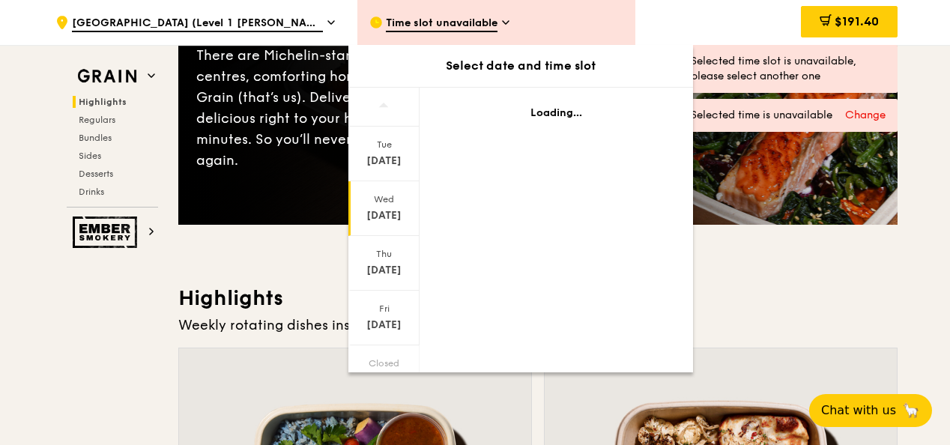
click at [383, 217] on div "[DATE]" at bounding box center [384, 215] width 67 height 15
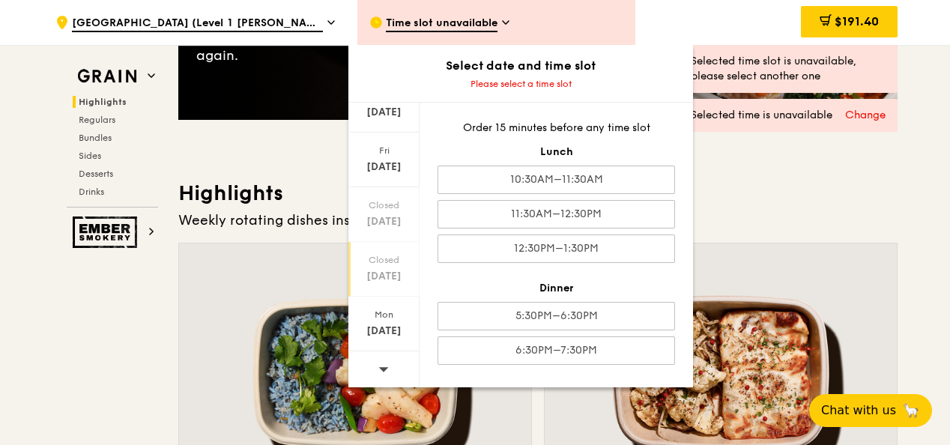
scroll to position [450, 0]
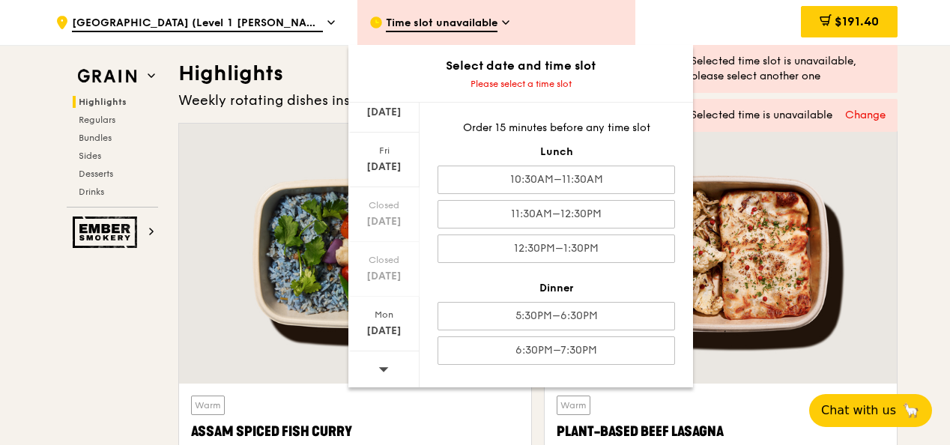
click at [384, 367] on icon at bounding box center [384, 369] width 10 height 4
click at [385, 109] on div "[DATE]" at bounding box center [384, 112] width 67 height 15
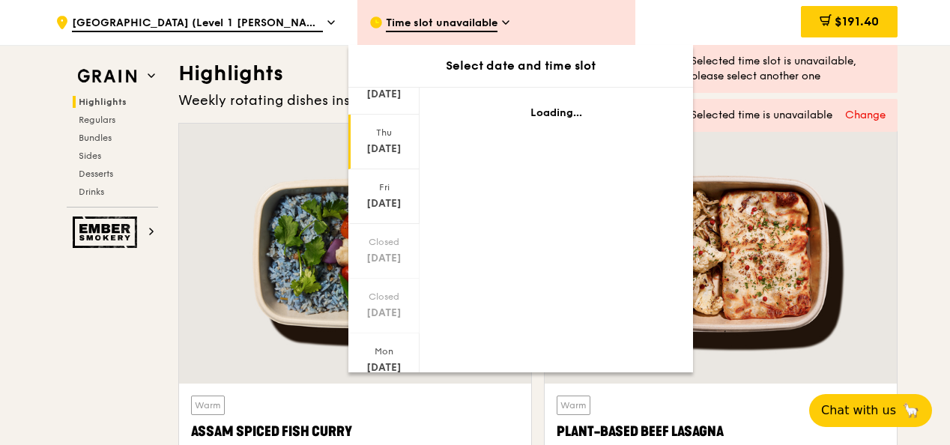
scroll to position [98, 0]
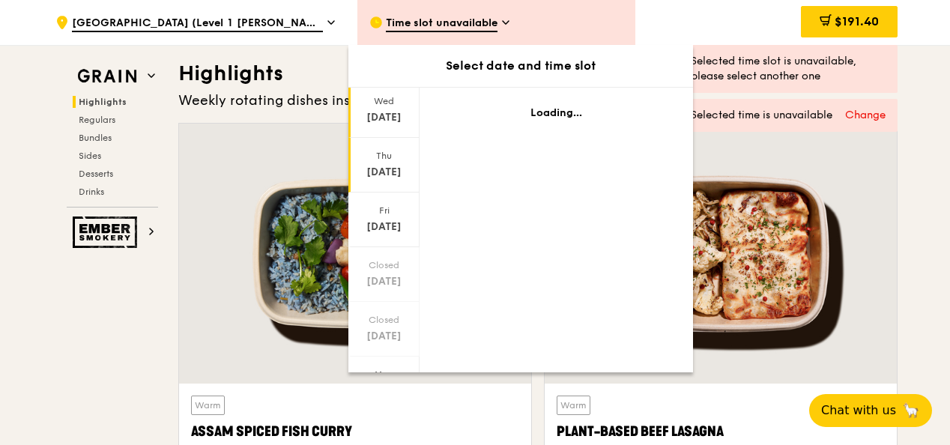
click at [390, 116] on div "[DATE]" at bounding box center [384, 117] width 67 height 15
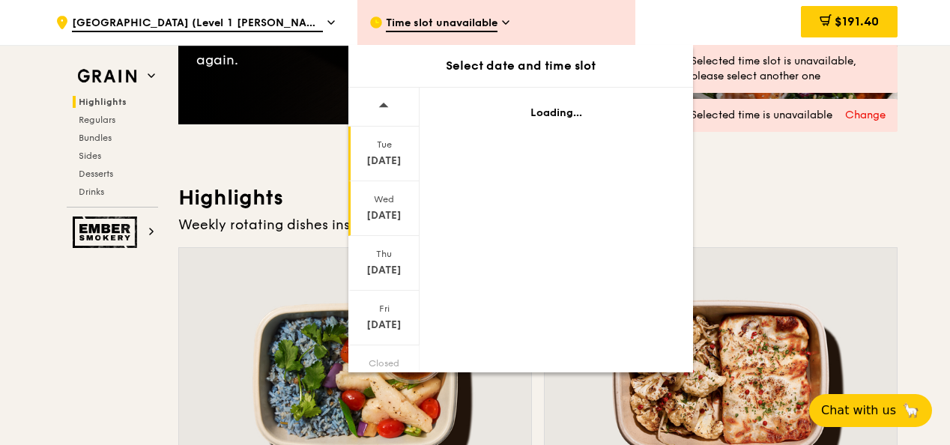
scroll to position [300, 0]
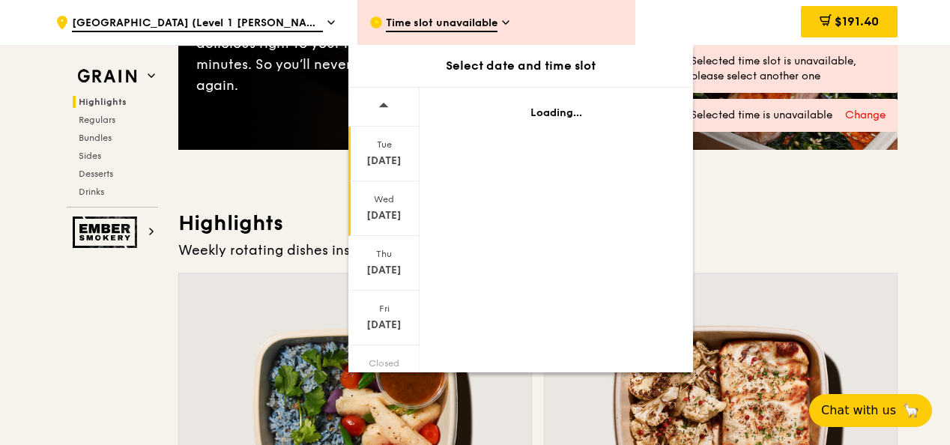
click at [394, 163] on div "[DATE]" at bounding box center [384, 161] width 67 height 15
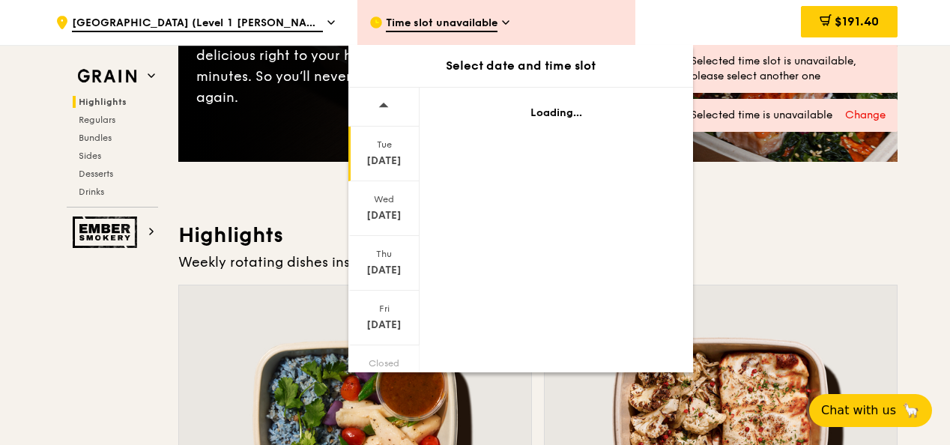
scroll to position [150, 0]
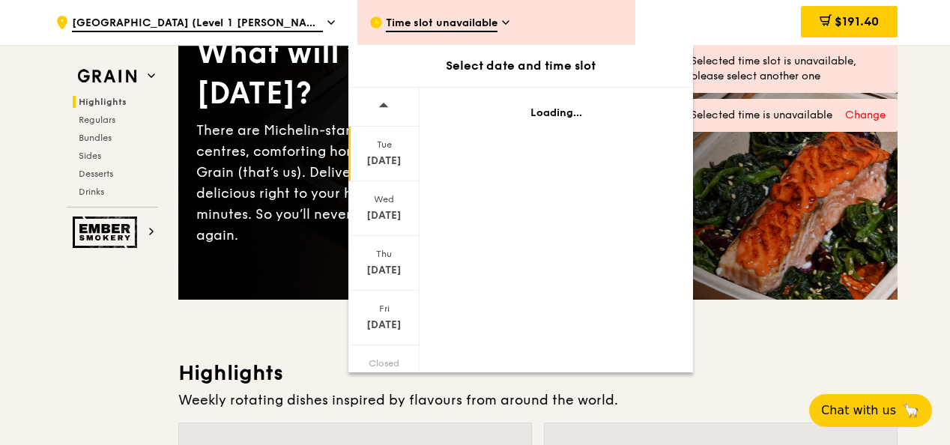
click at [382, 106] on icon at bounding box center [384, 105] width 10 height 4
click at [391, 149] on div "Tue" at bounding box center [384, 145] width 67 height 12
click at [262, 22] on span "[GEOGRAPHIC_DATA] (Level 1 [PERSON_NAME] block drop-off point)" at bounding box center [197, 24] width 251 height 16
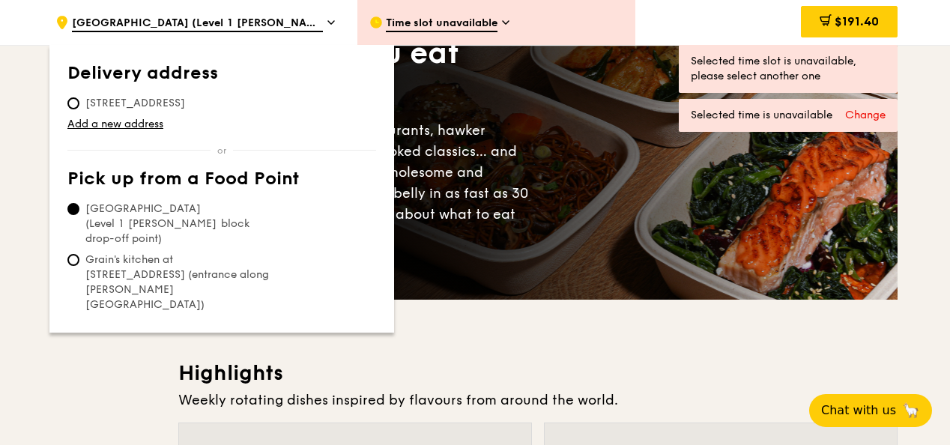
click at [142, 319] on span "[GEOGRAPHIC_DATA] (B2 Pharmacy Main building)" at bounding box center [178, 334] width 223 height 30
click at [79, 320] on input "[GEOGRAPHIC_DATA] (B2 Pharmacy Main building)" at bounding box center [73, 326] width 12 height 12
radio input "true"
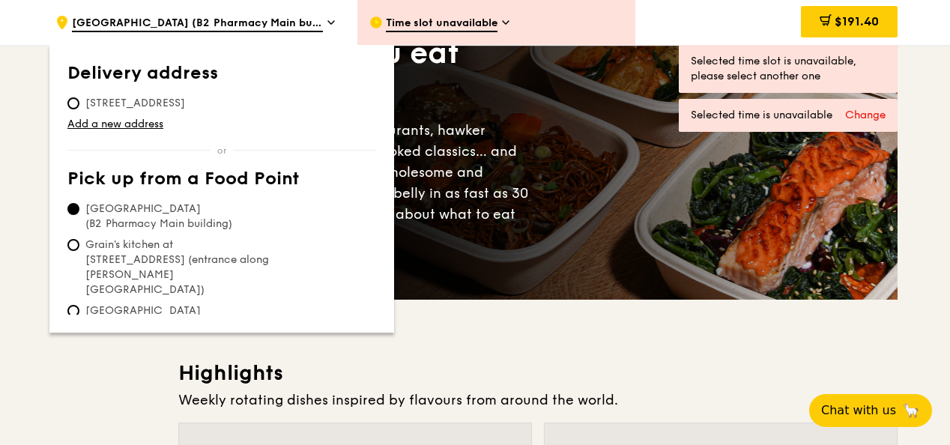
click at [192, 304] on span "[GEOGRAPHIC_DATA] (Level 1 [PERSON_NAME] block drop-off point)" at bounding box center [178, 326] width 223 height 45
click at [79, 305] on input "[GEOGRAPHIC_DATA] (Level 1 [PERSON_NAME] block drop-off point)" at bounding box center [73, 311] width 12 height 12
radio input "true"
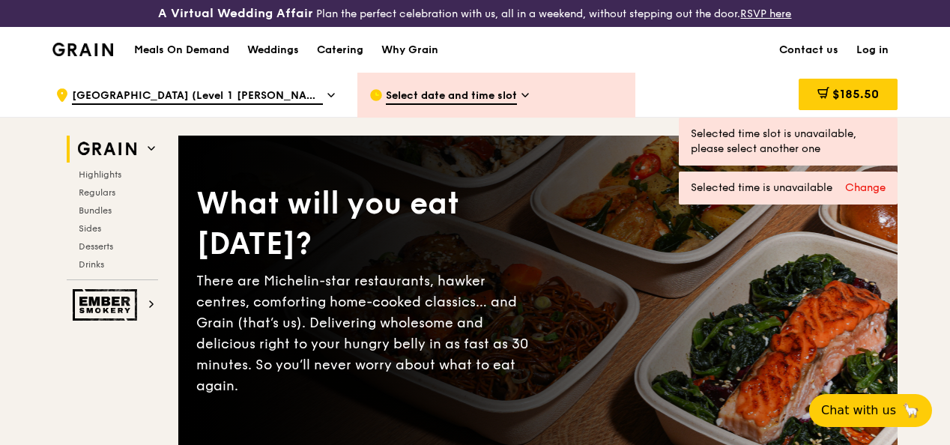
click at [487, 105] on span "Select date and time slot" at bounding box center [451, 96] width 131 height 16
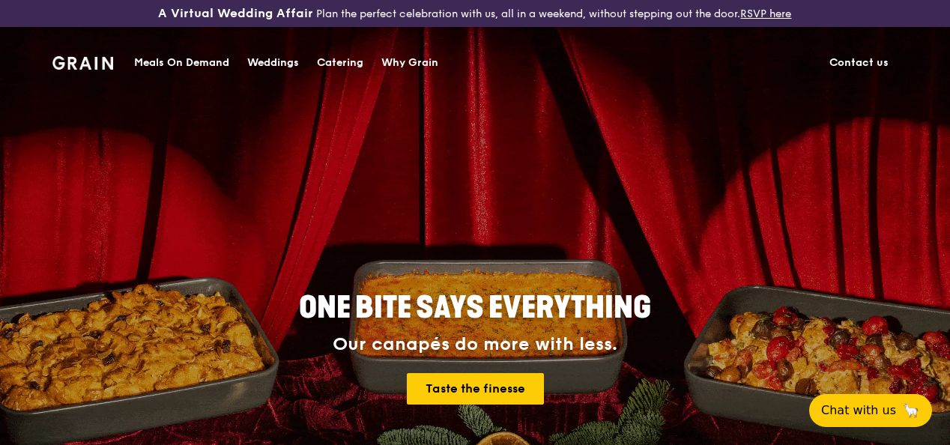
click at [201, 61] on div "Meals On Demand" at bounding box center [181, 62] width 95 height 45
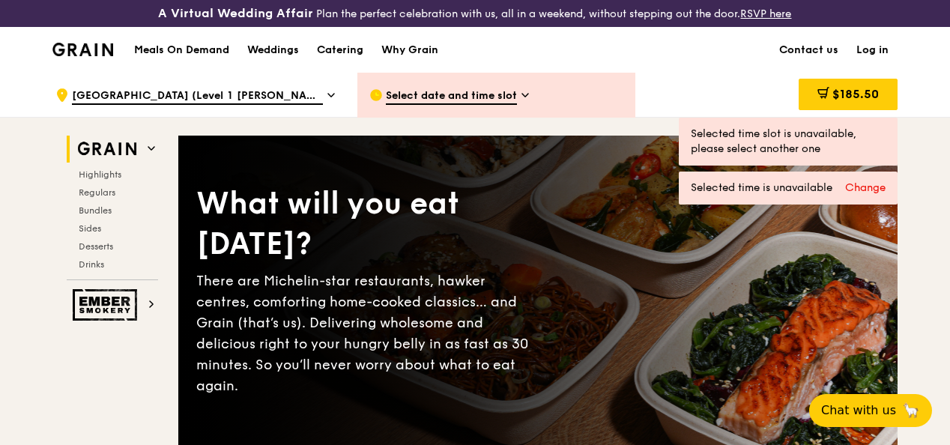
click at [450, 118] on div "Select date and time slot" at bounding box center [497, 95] width 278 height 45
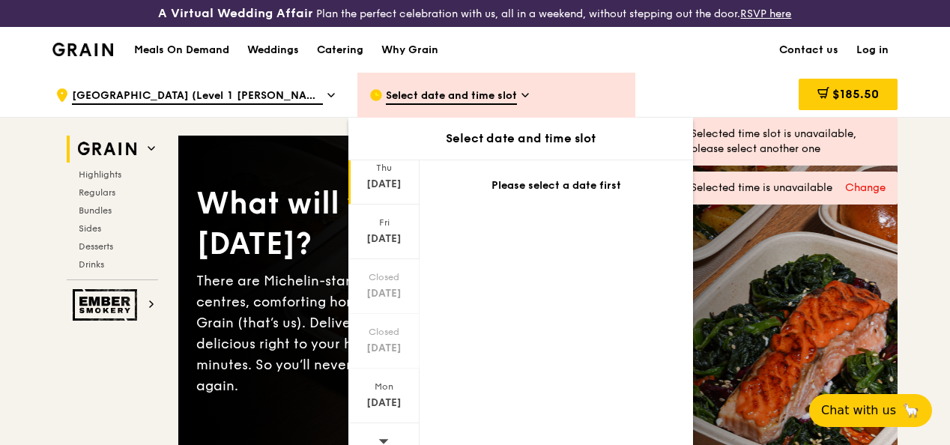
scroll to position [173, 0]
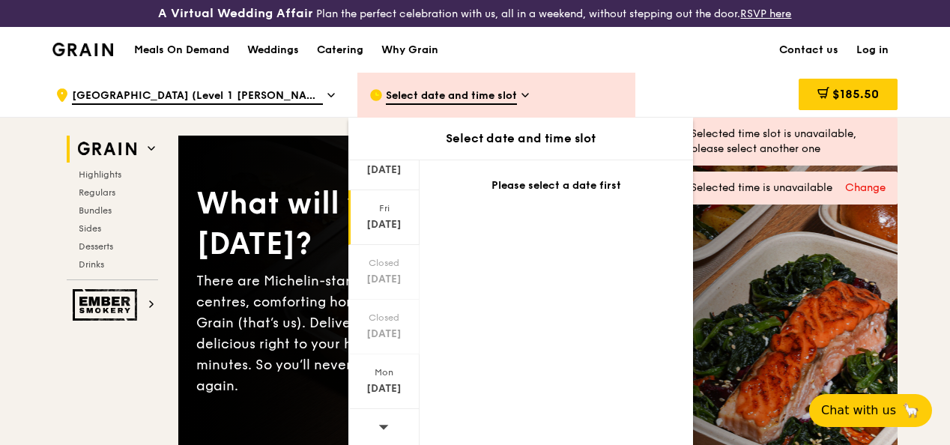
click at [387, 229] on div "[DATE]" at bounding box center [384, 224] width 67 height 15
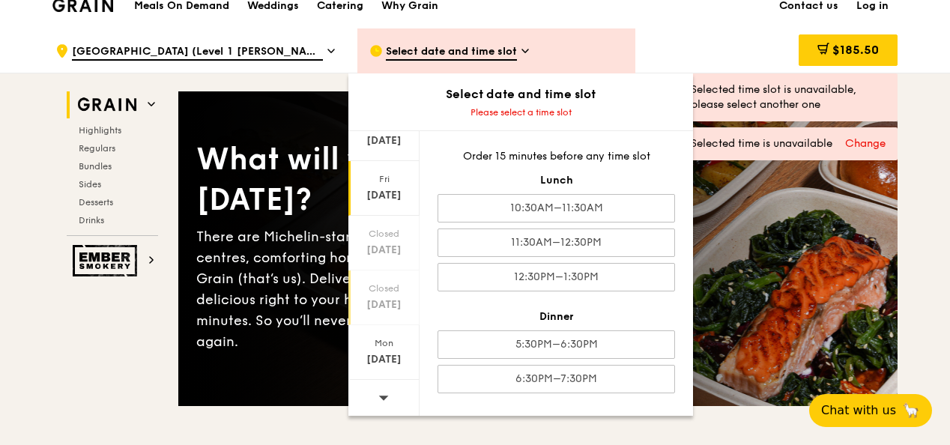
scroll to position [75, 0]
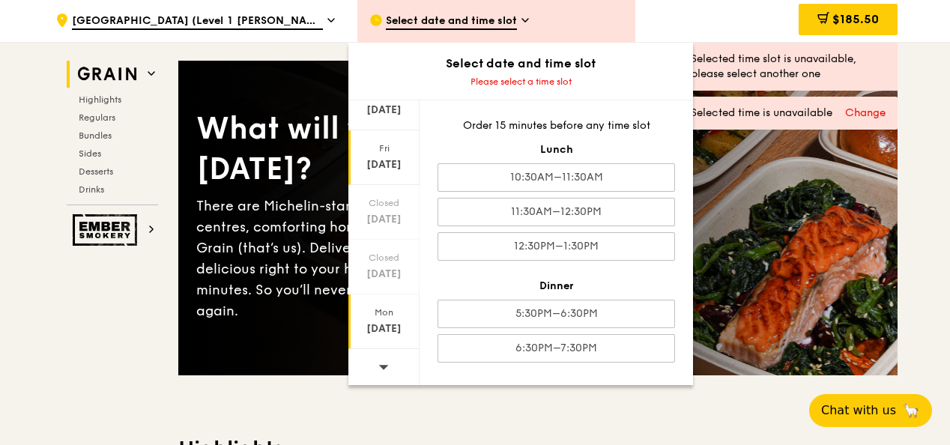
click at [387, 335] on div "[DATE]" at bounding box center [384, 329] width 67 height 15
click at [381, 373] on icon at bounding box center [384, 366] width 10 height 11
click at [405, 118] on div "[DATE]" at bounding box center [384, 110] width 67 height 15
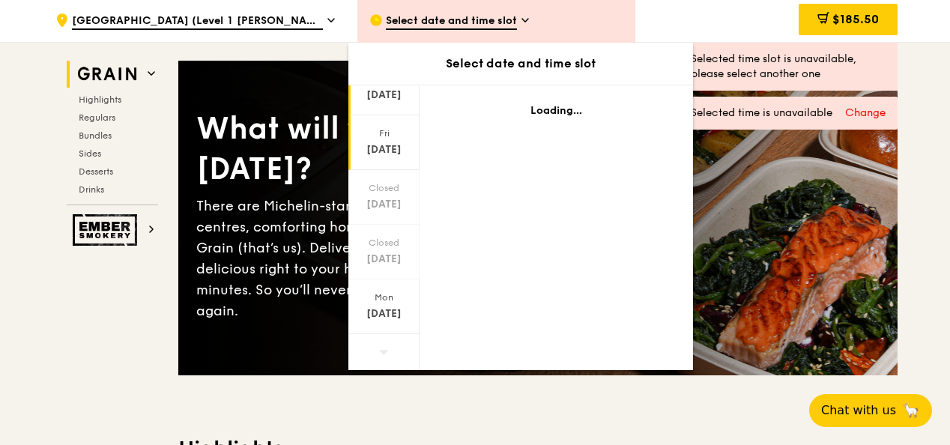
scroll to position [98, 0]
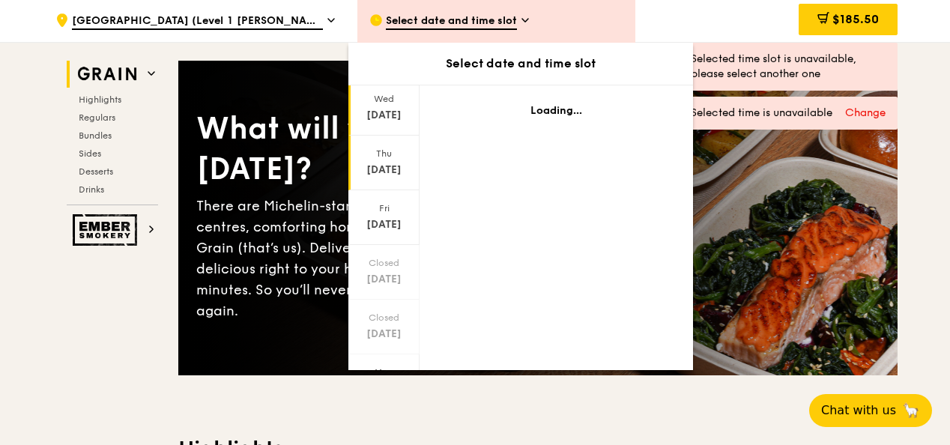
click at [387, 123] on div "[DATE]" at bounding box center [384, 115] width 67 height 15
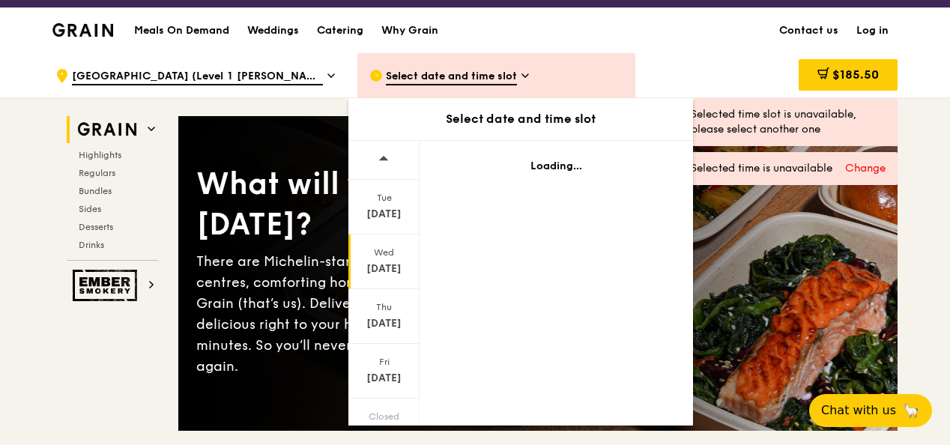
scroll to position [0, 0]
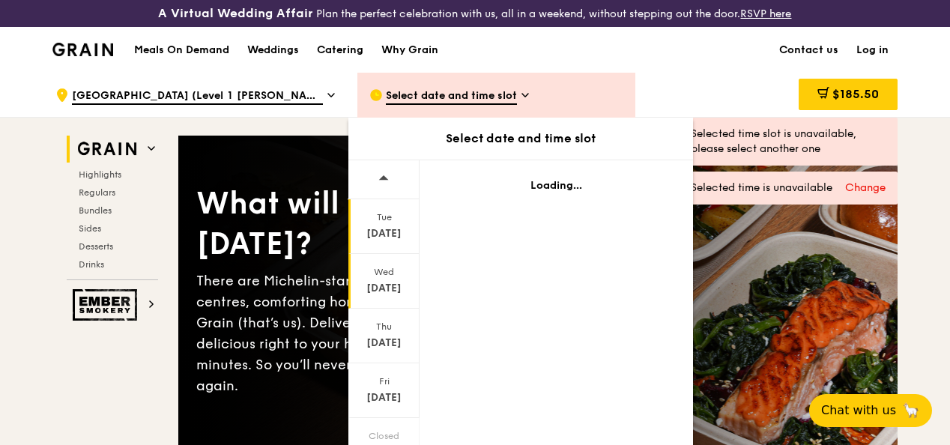
click at [384, 223] on div "Tue" at bounding box center [384, 217] width 67 height 12
click at [387, 180] on icon at bounding box center [384, 177] width 10 height 4
click at [391, 223] on div "Tue" at bounding box center [384, 217] width 67 height 12
click at [387, 294] on div "[DATE]" at bounding box center [384, 288] width 67 height 15
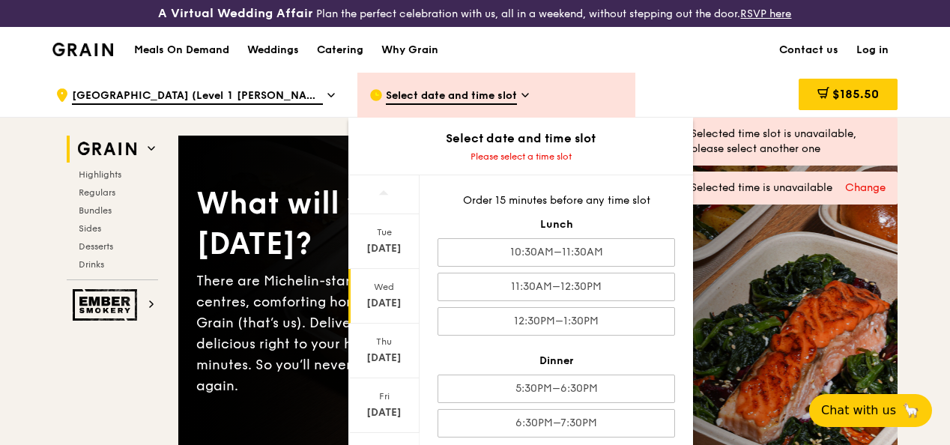
scroll to position [75, 0]
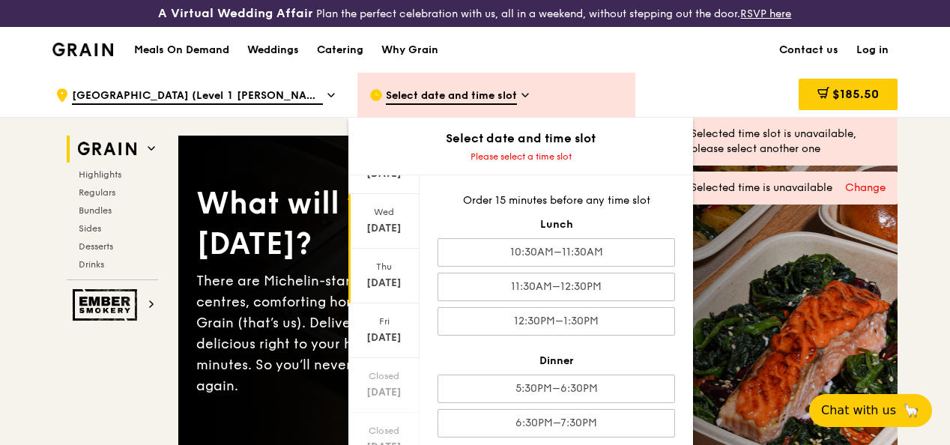
click at [381, 273] on div "Thu" at bounding box center [384, 267] width 67 height 12
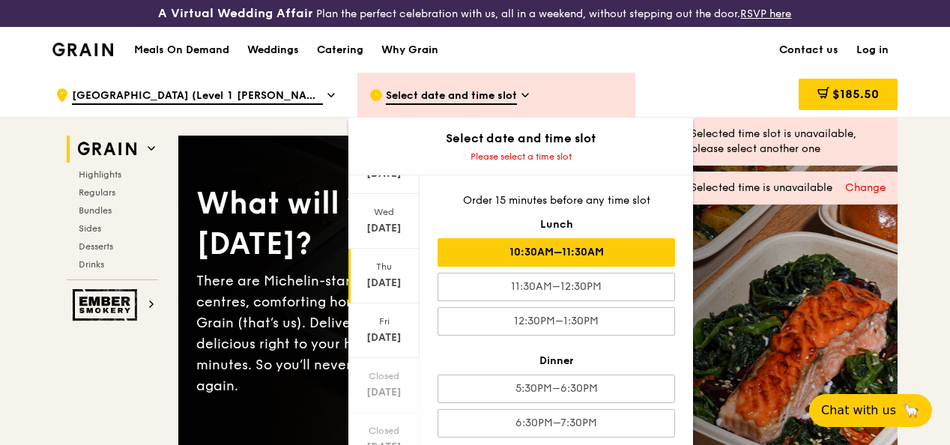
click at [586, 253] on div "10:30AM–11:30AM" at bounding box center [557, 252] width 238 height 28
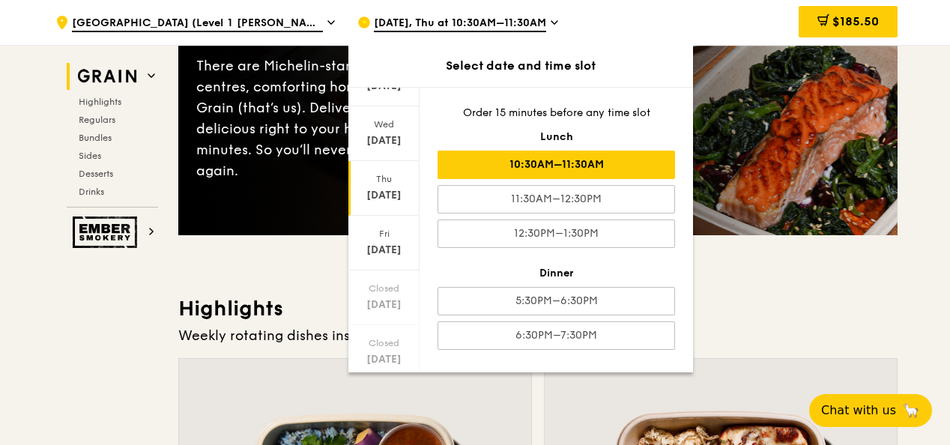
scroll to position [225, 0]
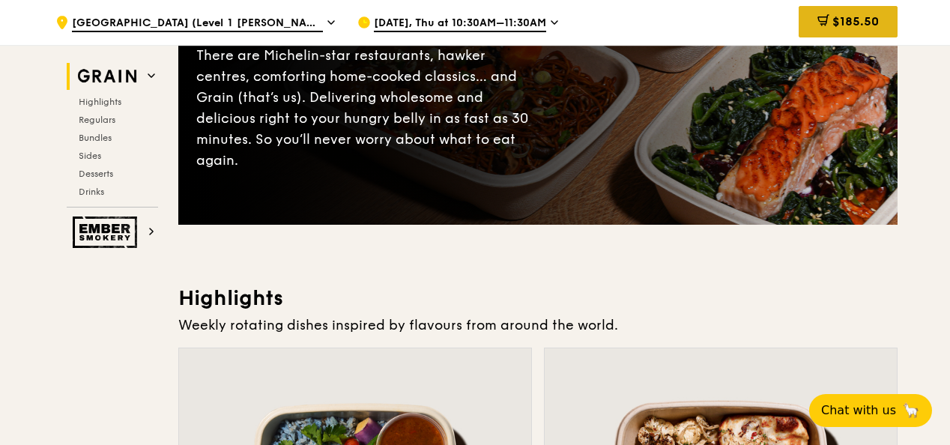
click at [853, 18] on span "$185.50" at bounding box center [856, 21] width 46 height 14
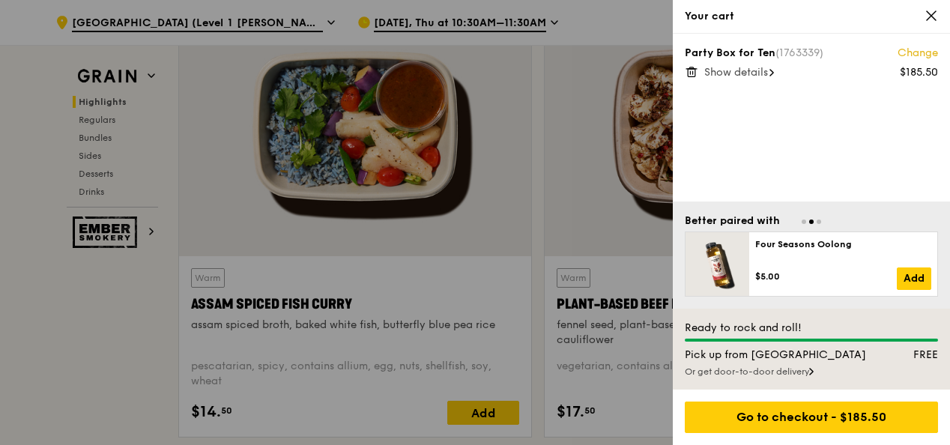
scroll to position [600, 0]
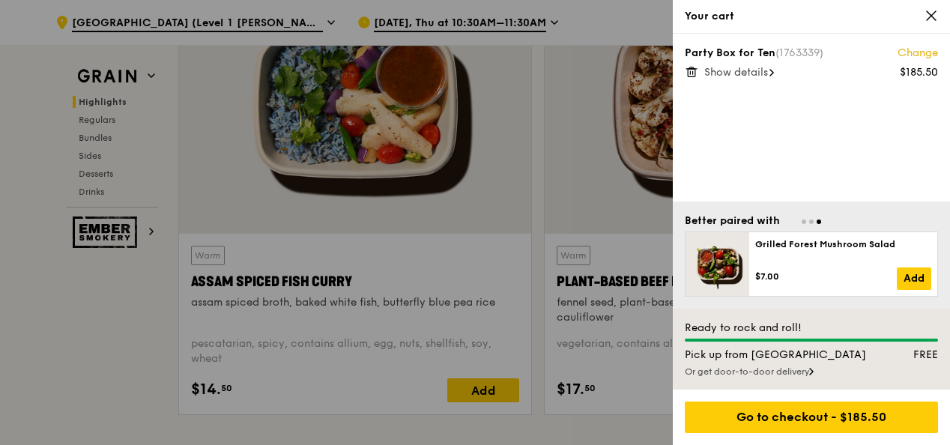
click at [127, 330] on div at bounding box center [475, 222] width 950 height 445
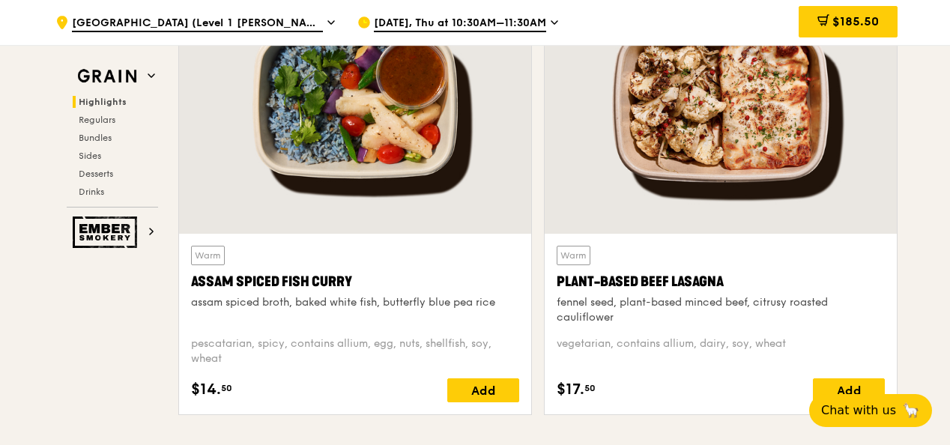
click at [298, 31] on span "[GEOGRAPHIC_DATA] (Level 1 [PERSON_NAME] block drop-off point)" at bounding box center [197, 24] width 251 height 16
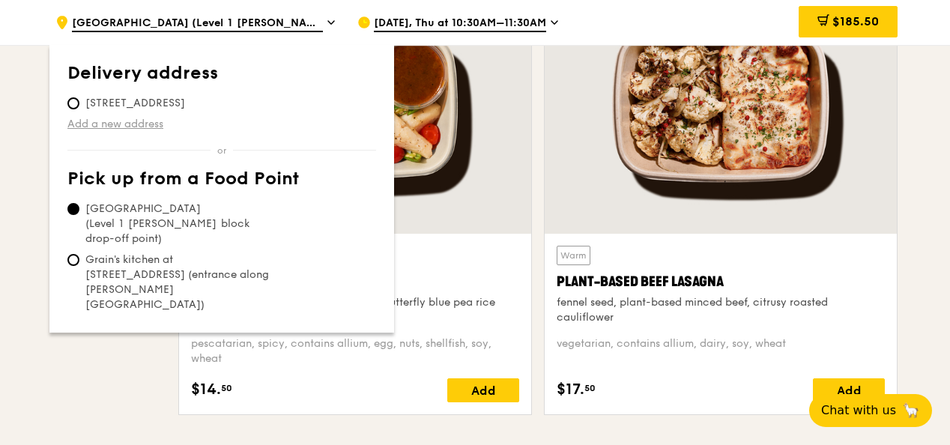
click at [116, 123] on link "Add a new address" at bounding box center [221, 124] width 309 height 15
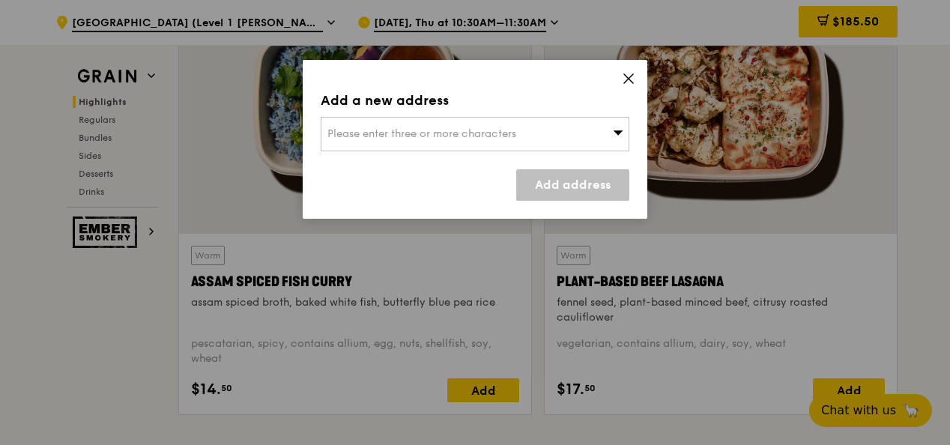
click at [383, 129] on span "Please enter three or more characters" at bounding box center [422, 133] width 189 height 13
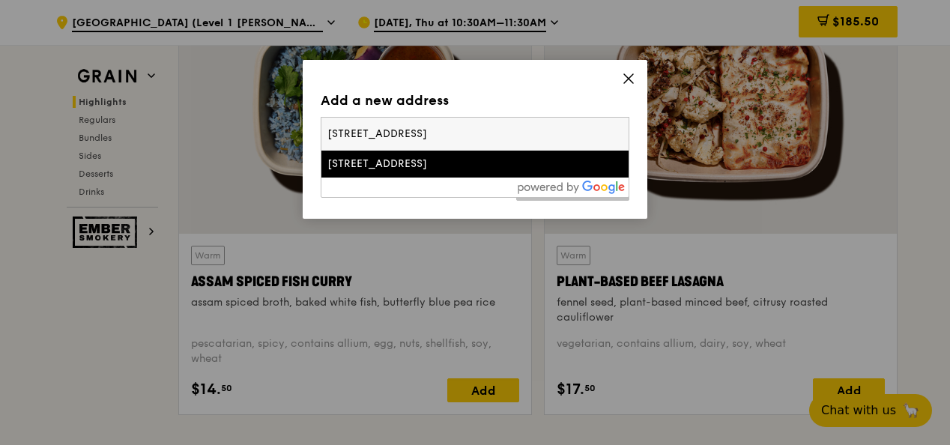
type input "[STREET_ADDRESS]"
click at [489, 165] on div "[STREET_ADDRESS]" at bounding box center [439, 164] width 222 height 15
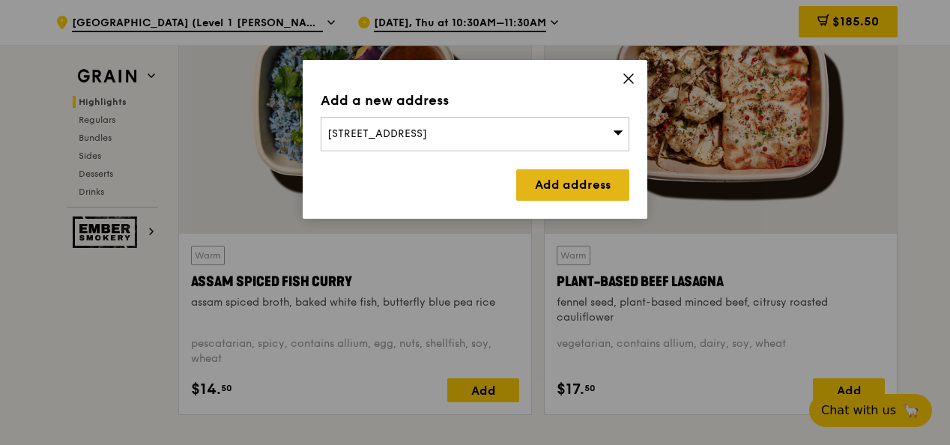
click at [576, 196] on link "Add address" at bounding box center [572, 184] width 113 height 31
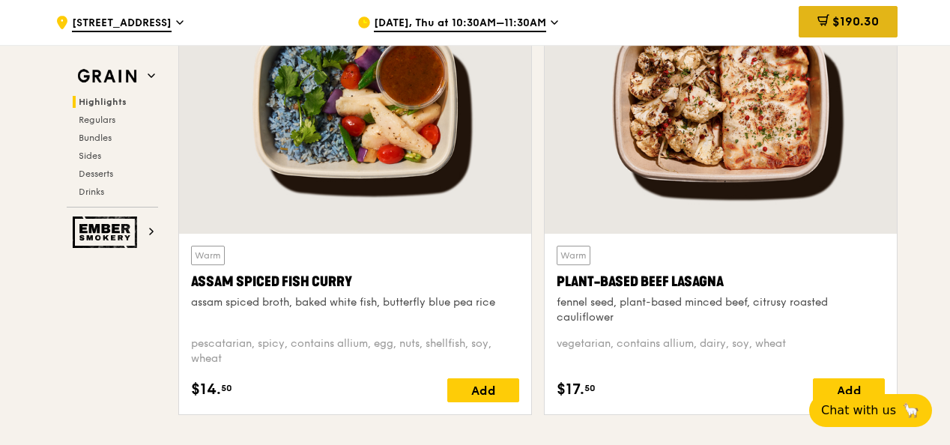
click at [877, 19] on span "$190.30" at bounding box center [856, 21] width 46 height 14
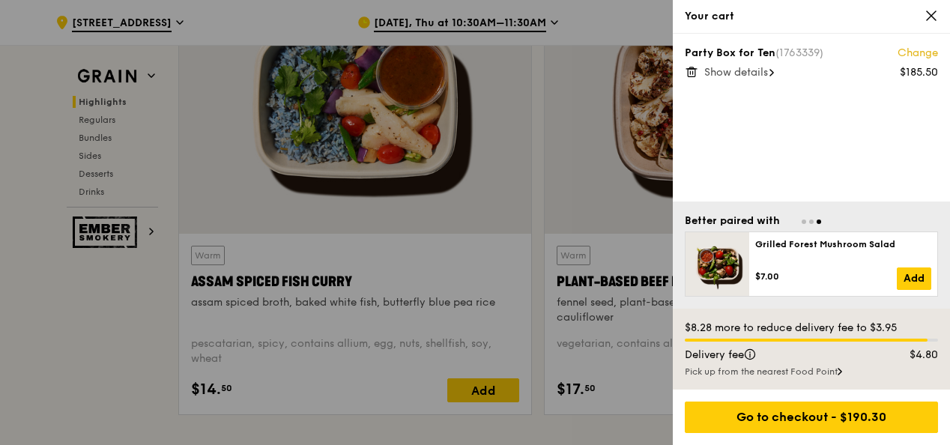
click at [112, 297] on div at bounding box center [475, 222] width 950 height 445
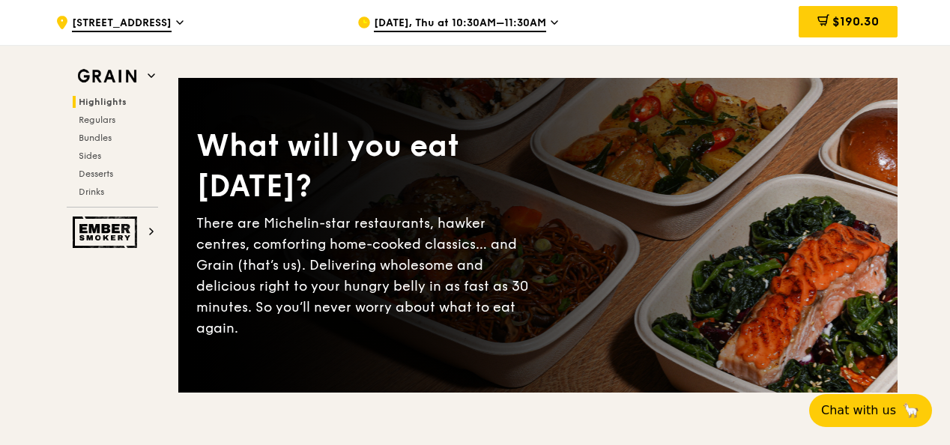
scroll to position [0, 0]
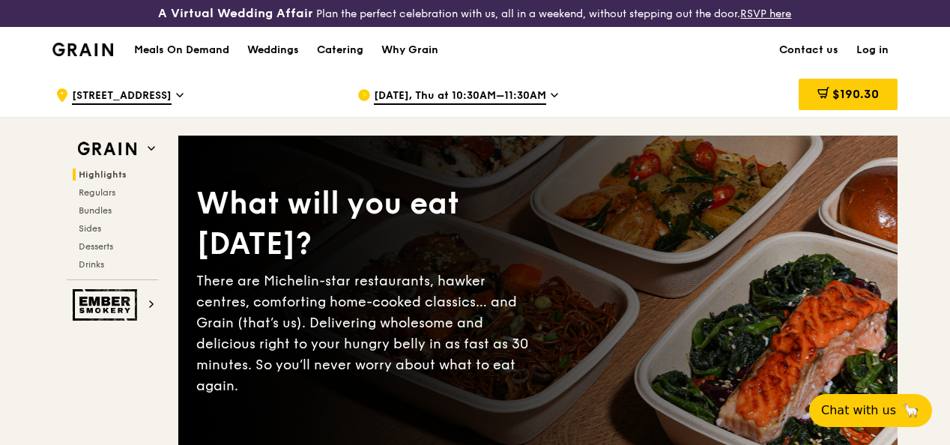
click at [183, 58] on h1 "Meals On Demand" at bounding box center [181, 50] width 95 height 15
click at [188, 58] on h1 "Meals On Demand" at bounding box center [181, 50] width 95 height 15
click at [172, 105] on span "[STREET_ADDRESS]" at bounding box center [122, 96] width 100 height 16
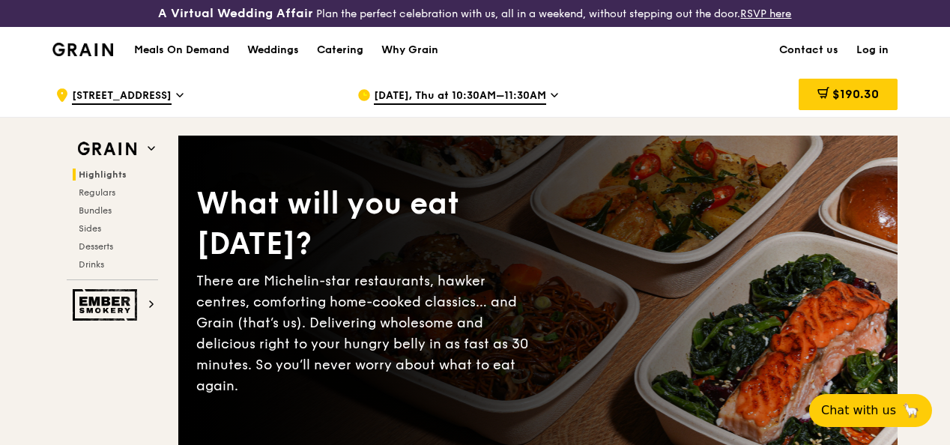
click at [106, 180] on span "Highlights" at bounding box center [103, 174] width 48 height 10
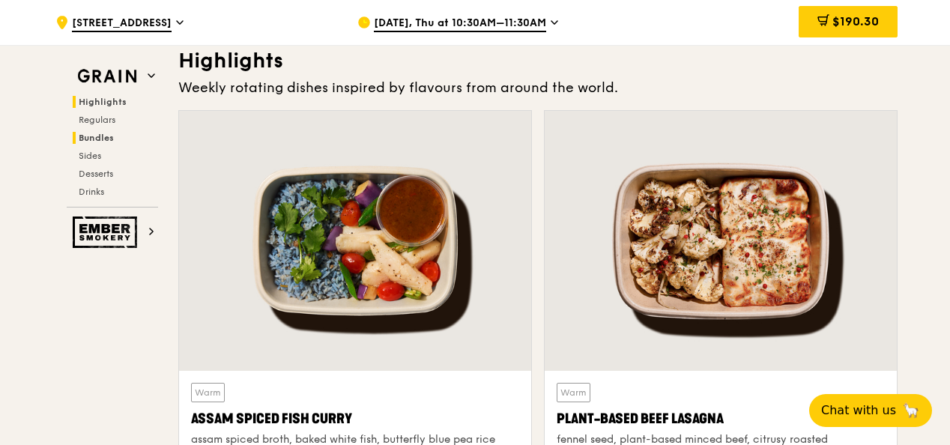
click at [104, 138] on span "Bundles" at bounding box center [96, 138] width 35 height 10
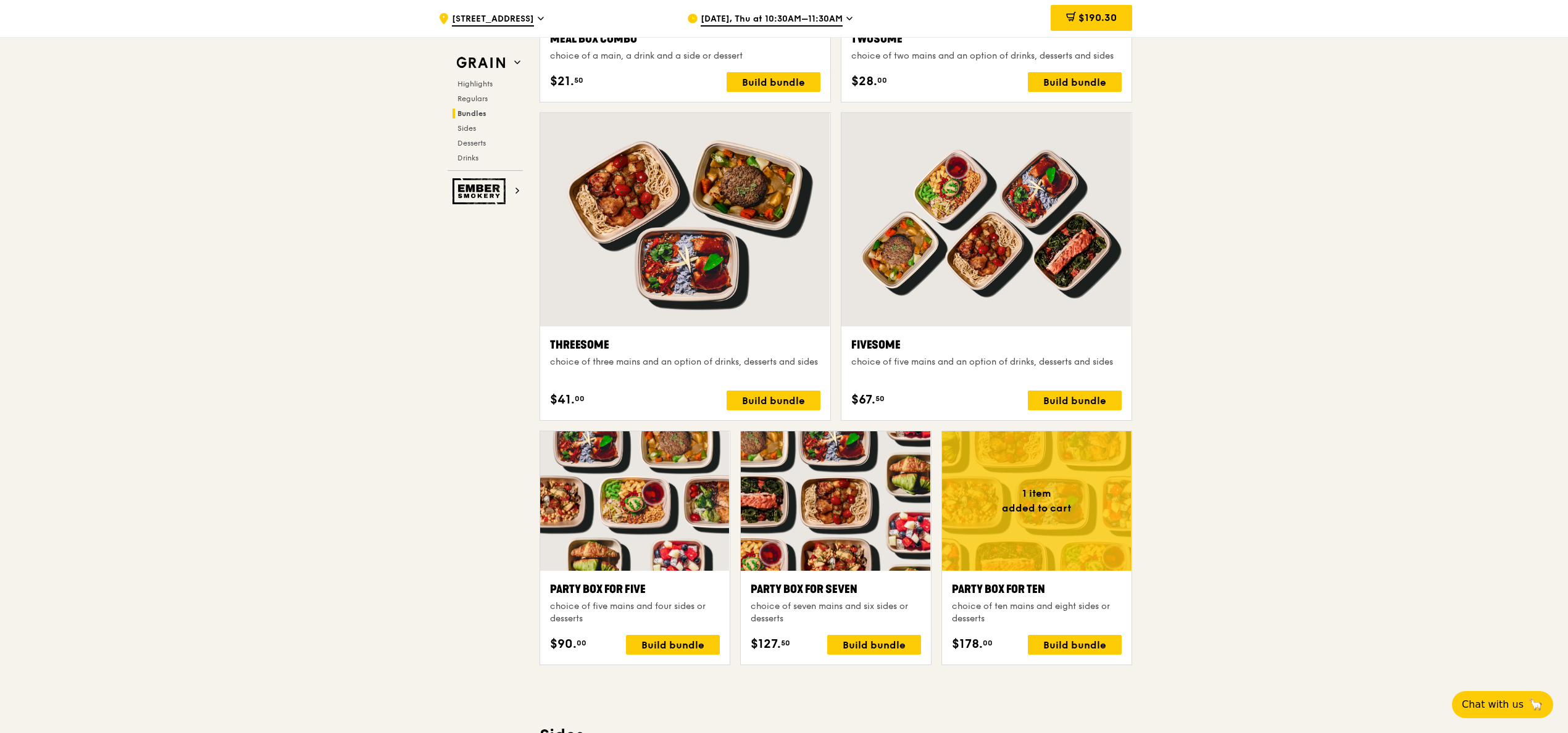
scroll to position [2069, 0]
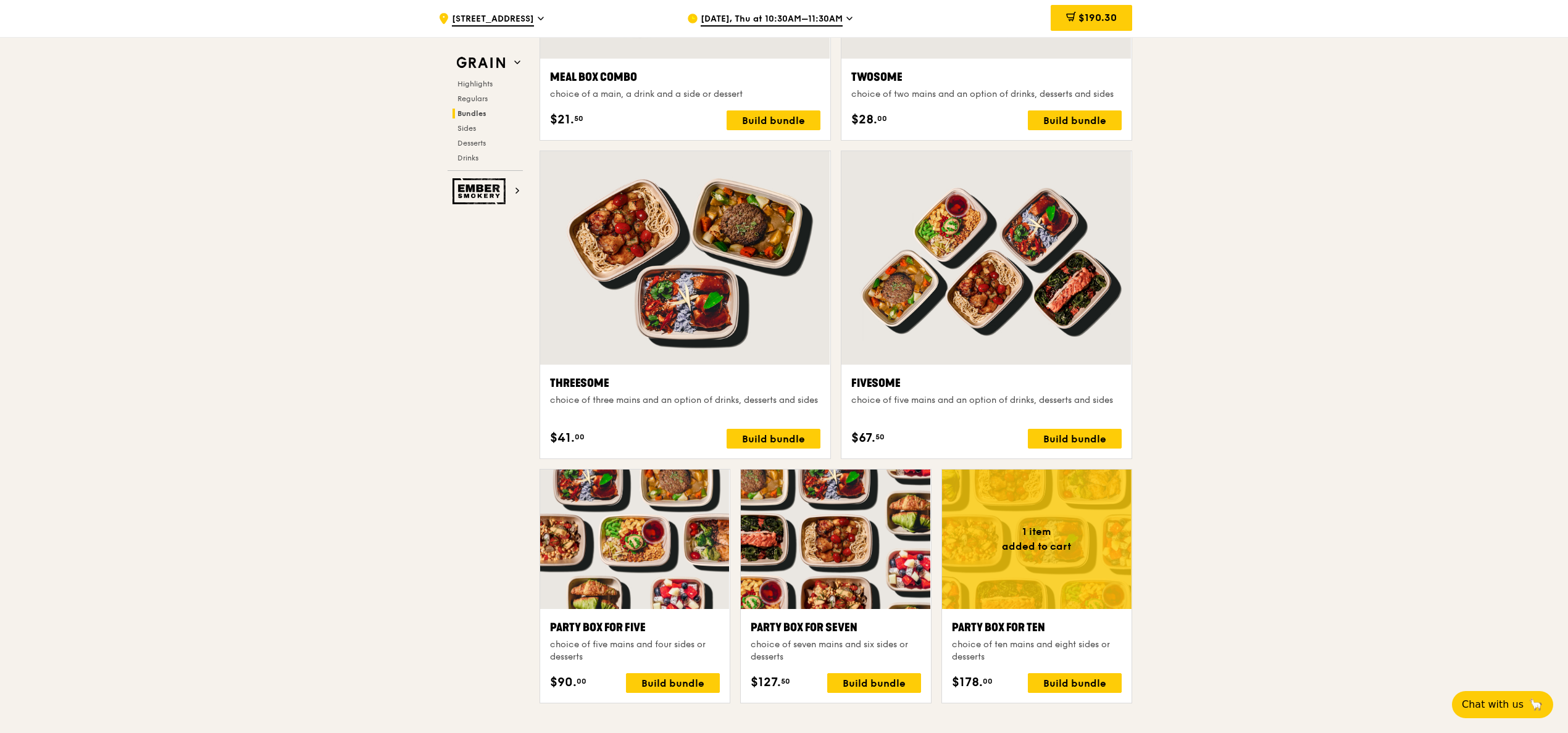
click at [782, 315] on div ".cls-1 { fill: none; stroke: #fff; stroke-linecap: round; stroke-linejoin: roun…" at bounding box center [784, 602] width 1568 height 5223
click at [782, 366] on div ".cls-1 { fill: none; stroke: #fff; stroke-linecap: round; stroke-linejoin: roun…" at bounding box center [784, 602] width 1568 height 5223
click at [782, 315] on div ".cls-1 { fill: none; stroke: #fff; stroke-linecap: round; stroke-linejoin: roun…" at bounding box center [784, 602] width 1568 height 5223
